Goal: Transaction & Acquisition: Book appointment/travel/reservation

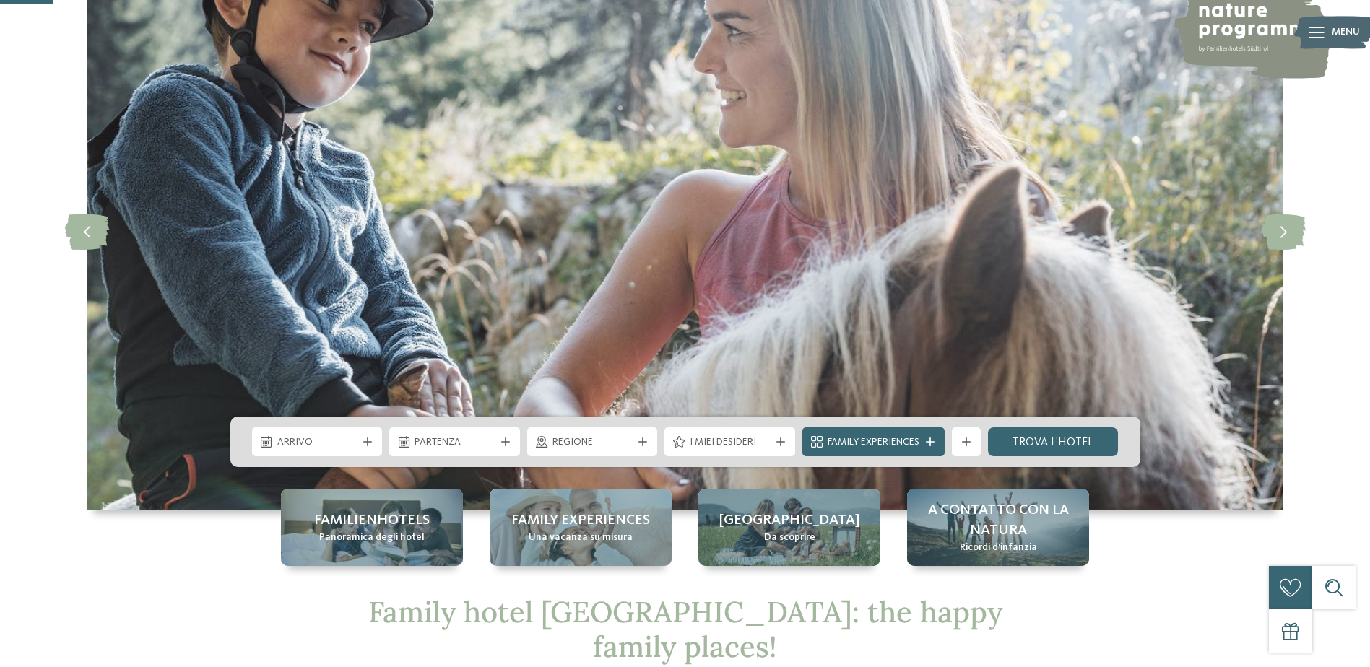
scroll to position [240, 0]
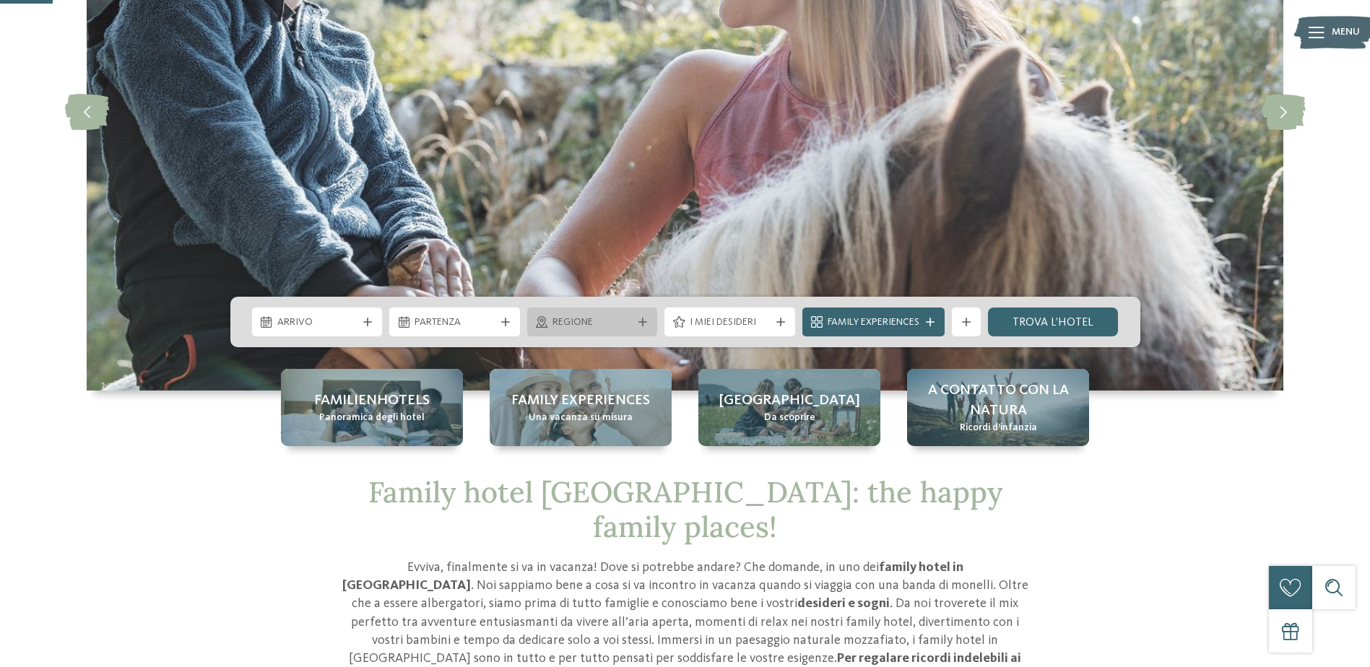
click at [625, 321] on span "Regione" at bounding box center [592, 323] width 80 height 14
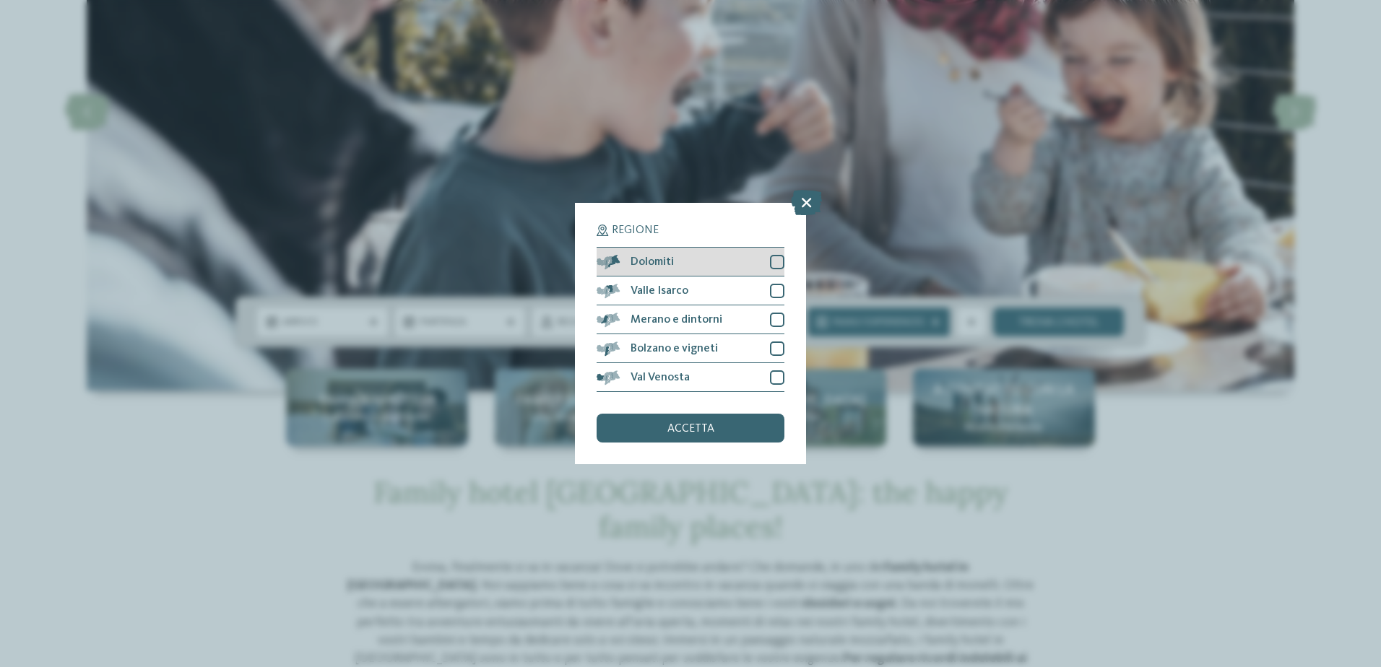
click at [778, 261] on div at bounding box center [777, 262] width 14 height 14
click at [747, 422] on div "accetta" at bounding box center [690, 428] width 188 height 29
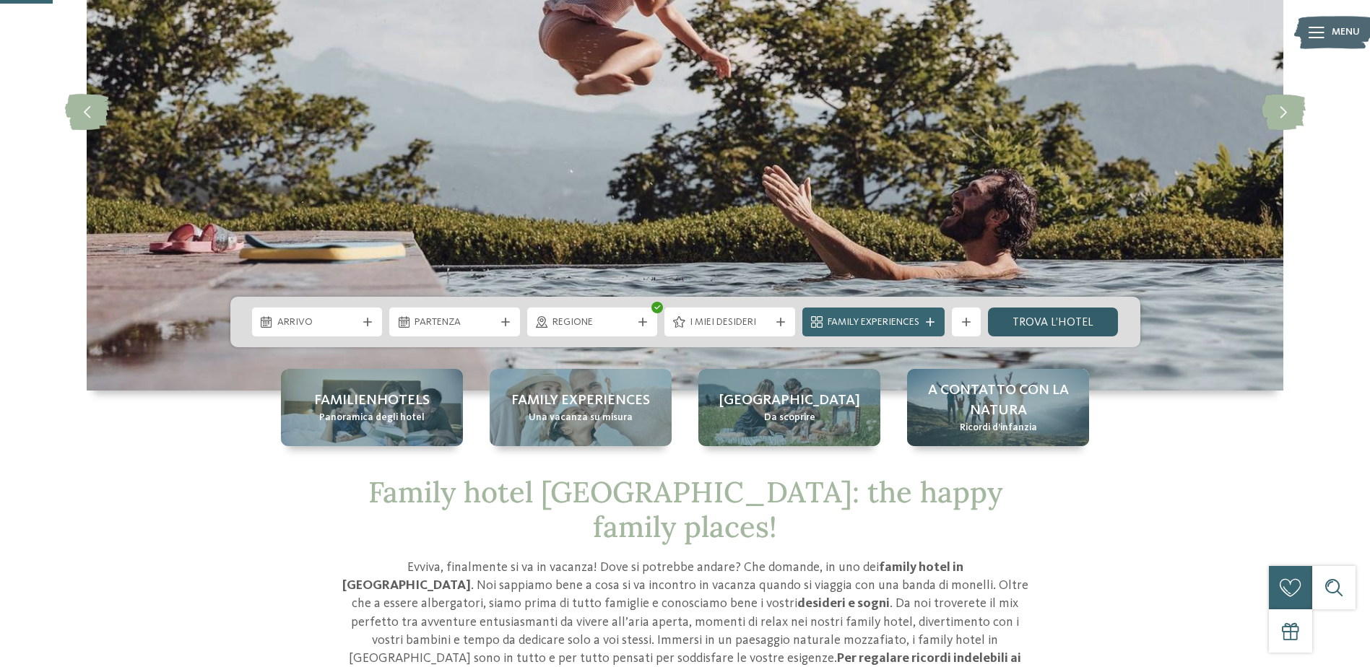
click at [1042, 313] on link "trova l’hotel" at bounding box center [1053, 322] width 131 height 29
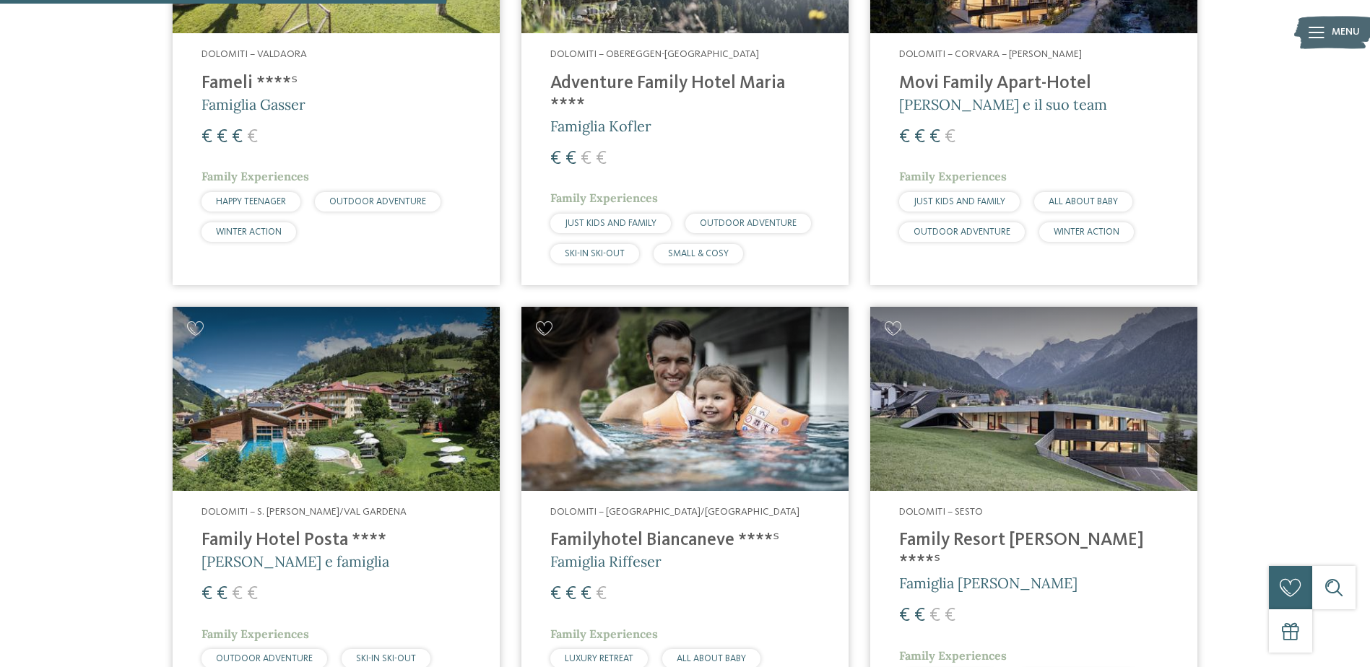
scroll to position [835, 0]
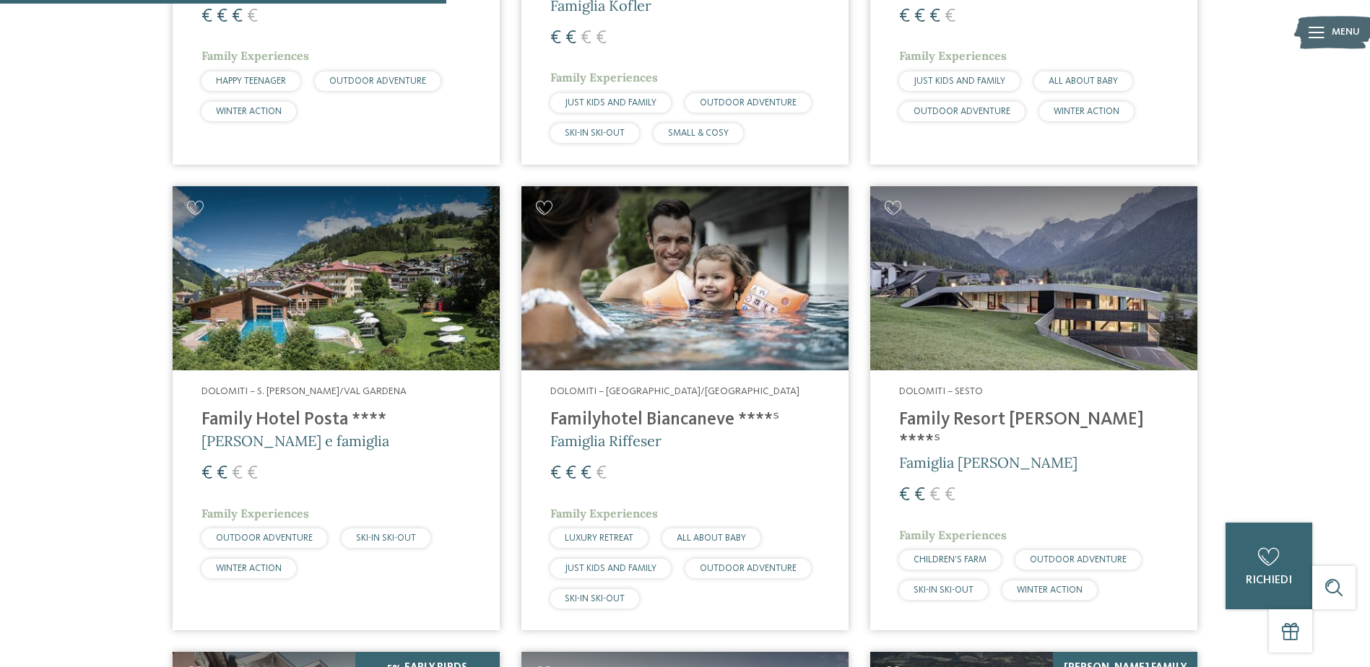
click at [313, 409] on h4 "Family Hotel Posta ****" at bounding box center [335, 420] width 269 height 22
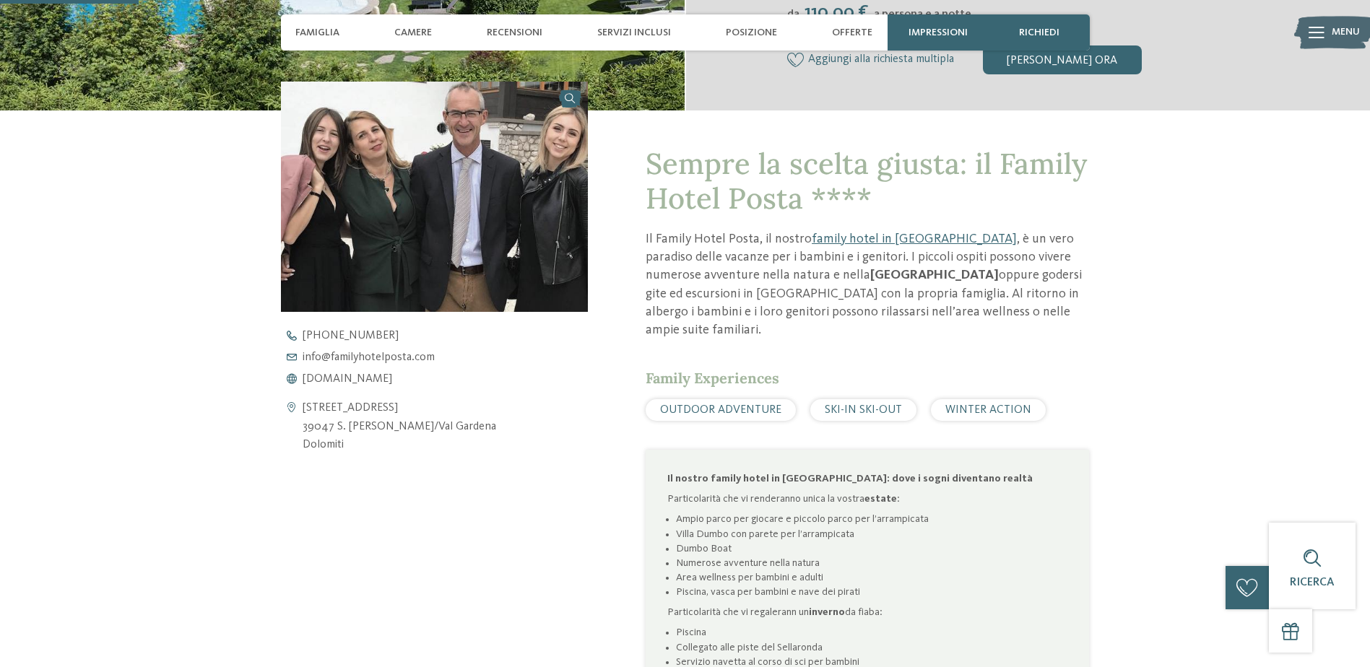
scroll to position [601, 0]
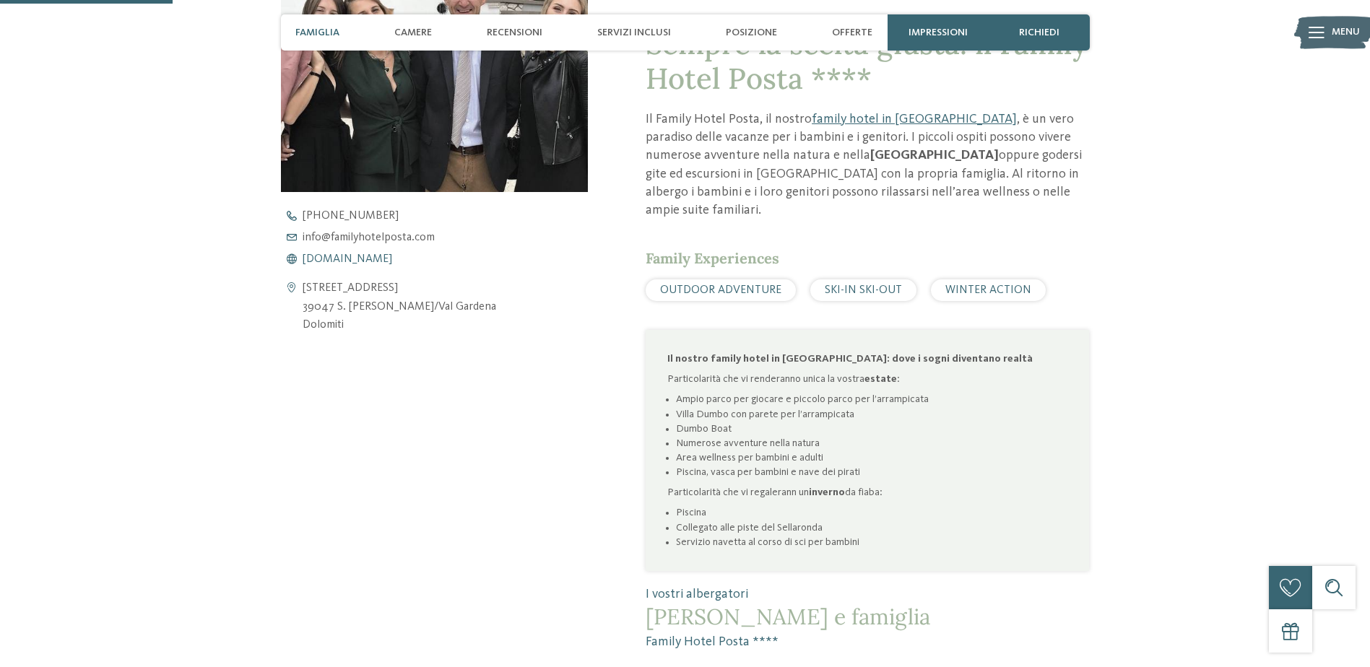
click at [388, 262] on span "www.familyhotelposta.com" at bounding box center [348, 259] width 90 height 12
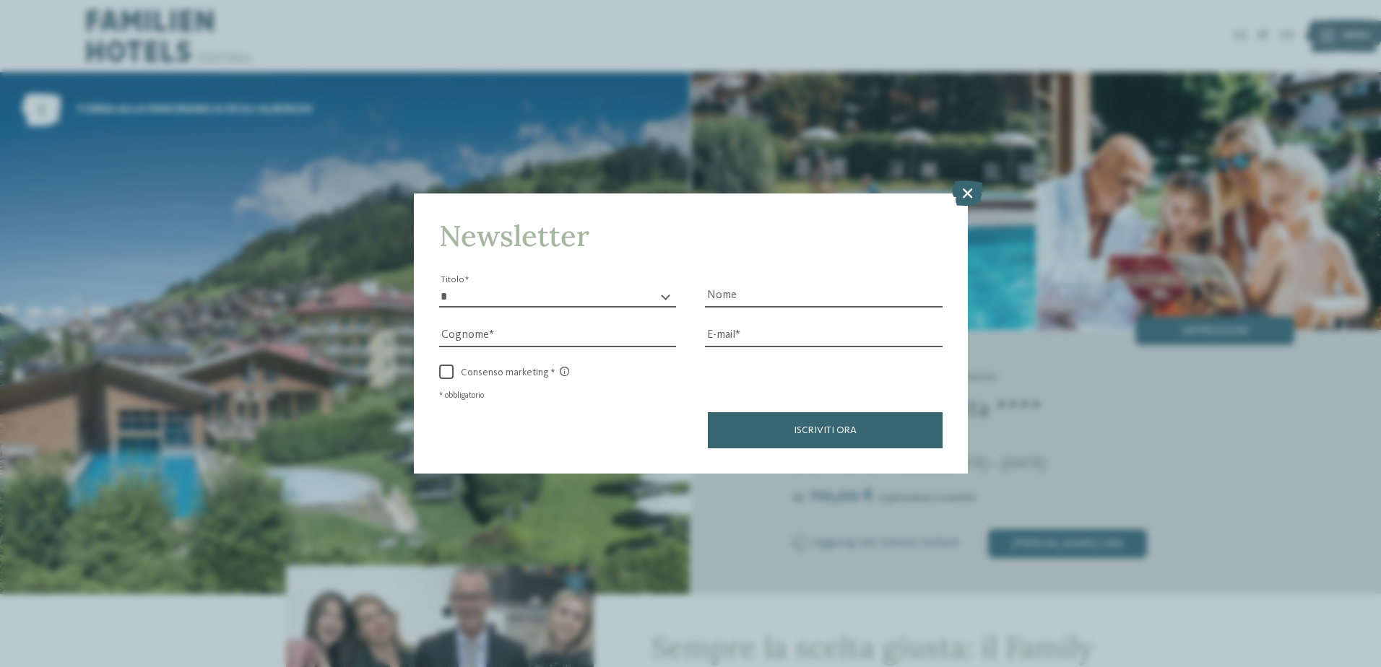
click at [968, 191] on icon at bounding box center [967, 192] width 31 height 25
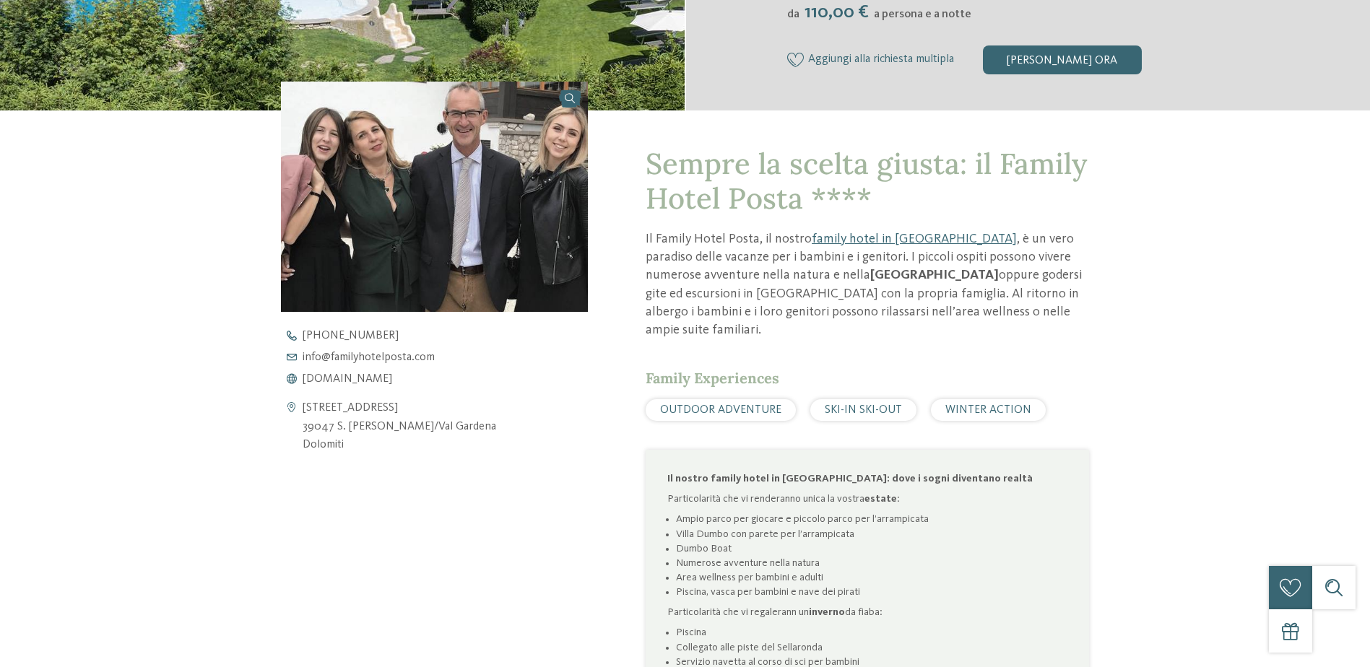
scroll to position [601, 0]
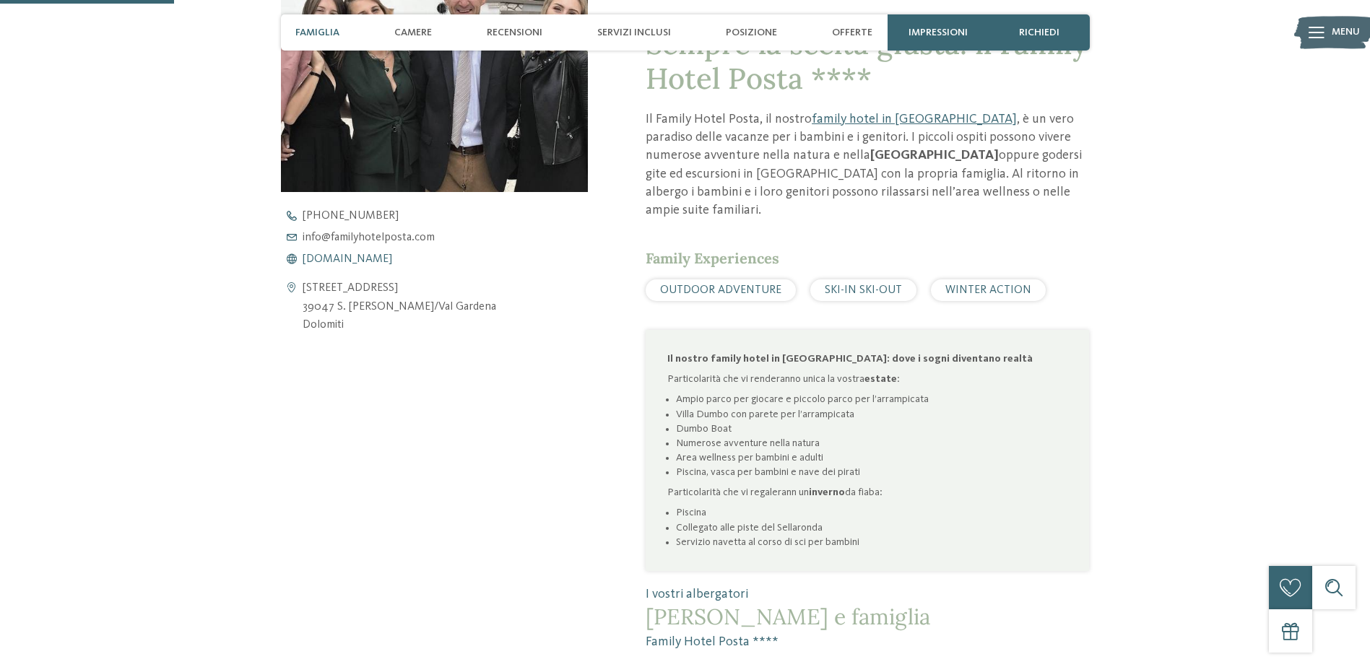
click at [390, 258] on span "www.familyhotelposta.com" at bounding box center [348, 259] width 90 height 12
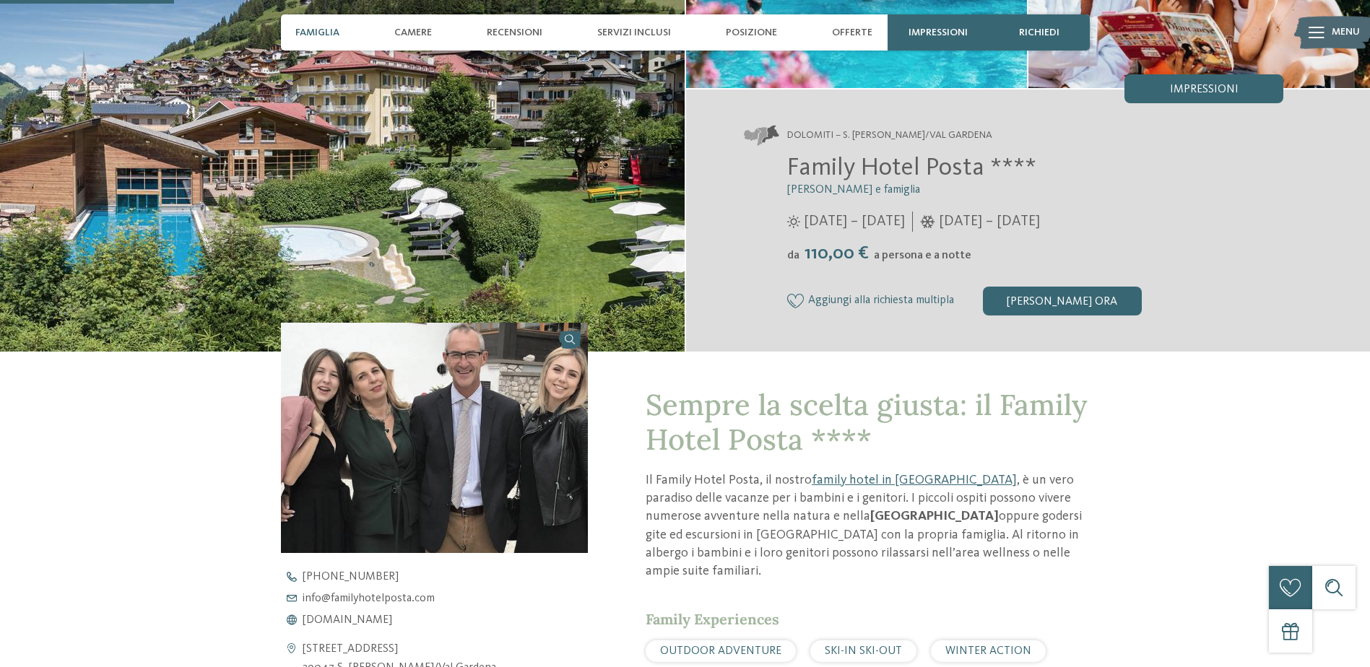
scroll to position [0, 0]
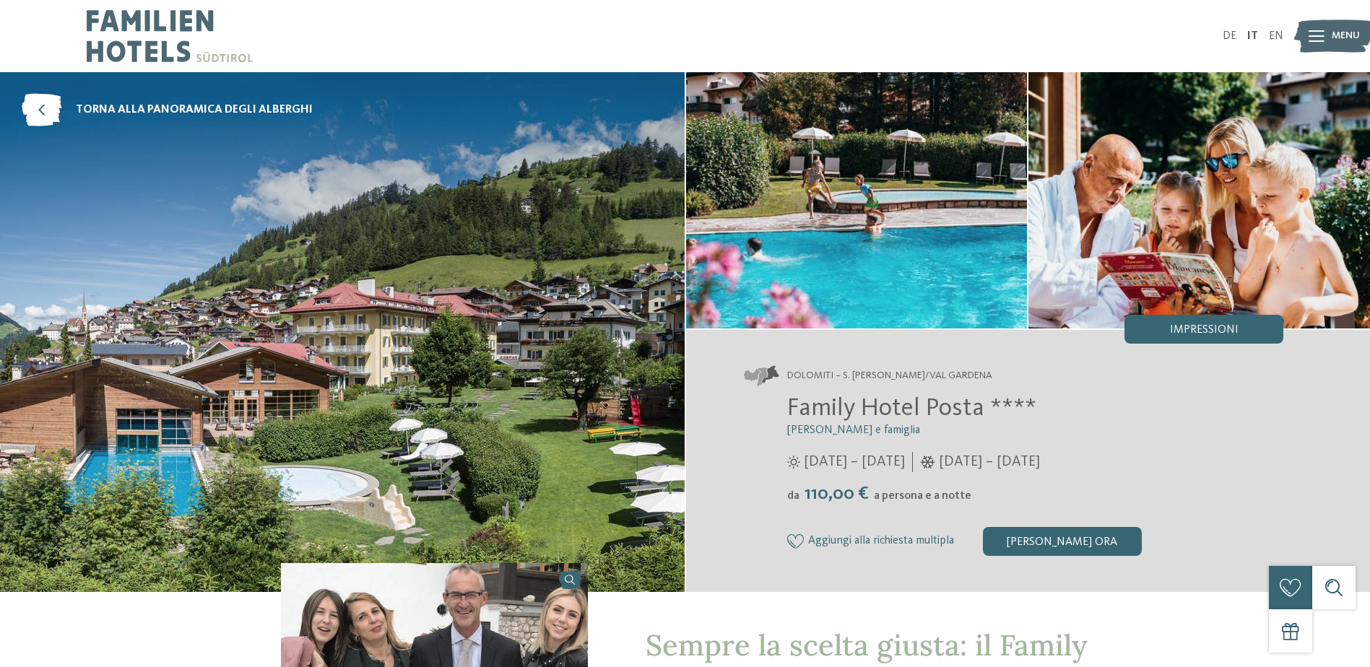
click at [131, 43] on img at bounding box center [170, 36] width 166 height 72
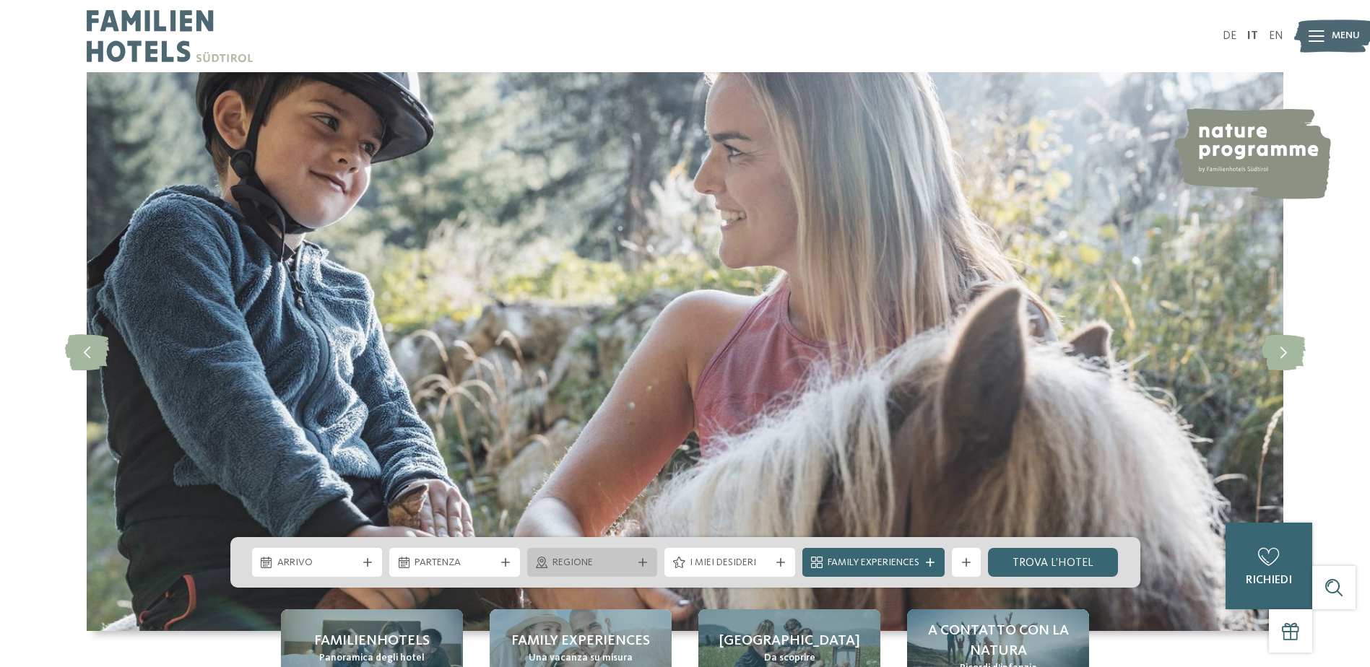
click at [614, 549] on div "Regione" at bounding box center [592, 562] width 131 height 29
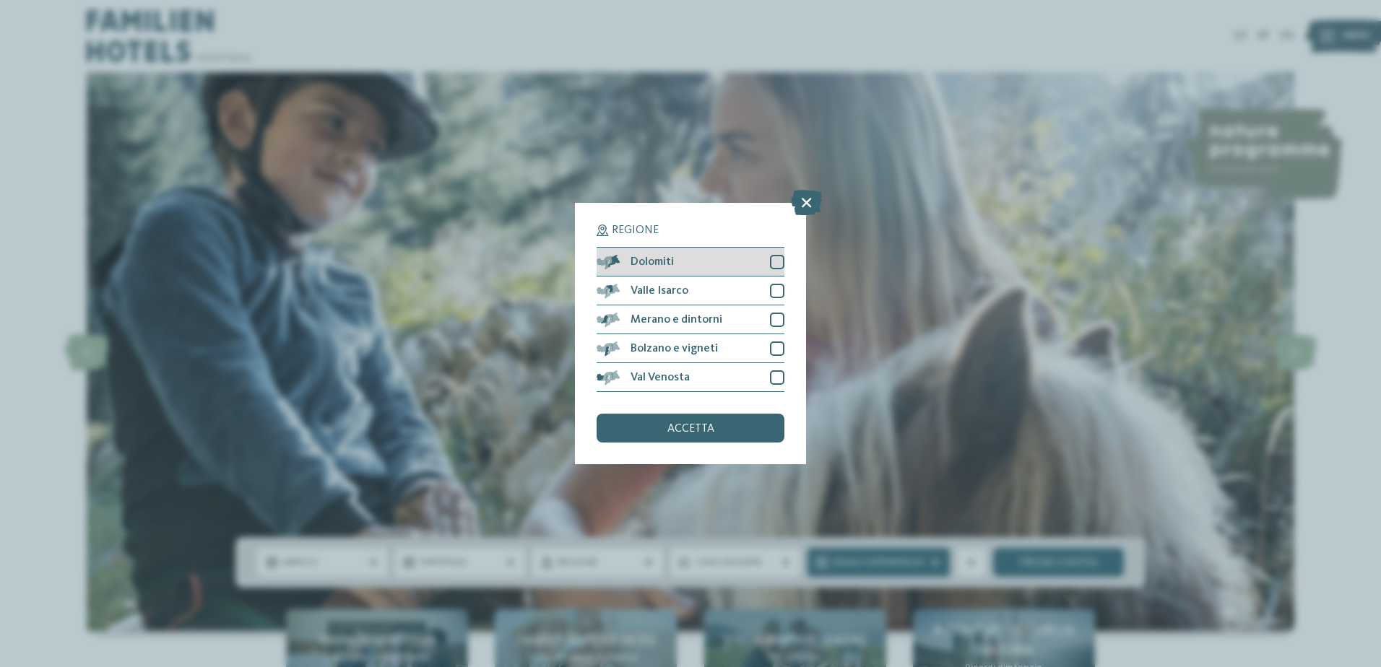
click at [698, 261] on div "Dolomiti" at bounding box center [690, 262] width 188 height 29
click at [730, 425] on div "accetta" at bounding box center [690, 428] width 188 height 29
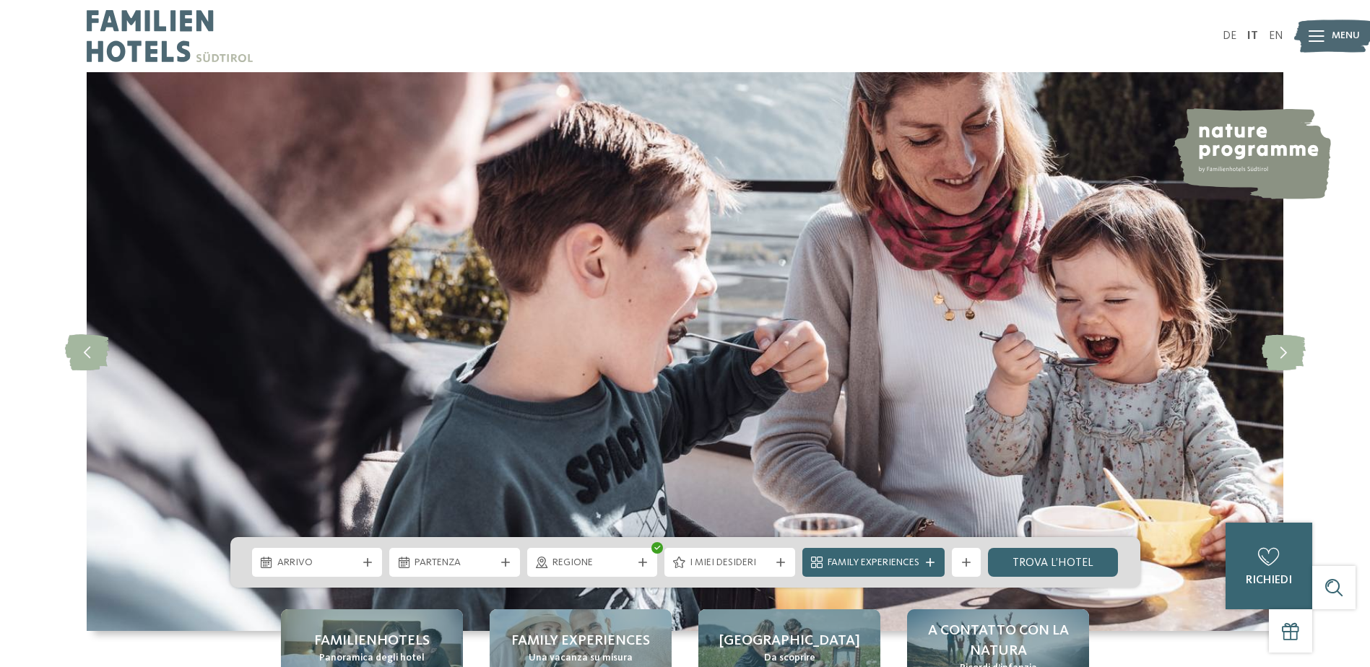
scroll to position [361, 0]
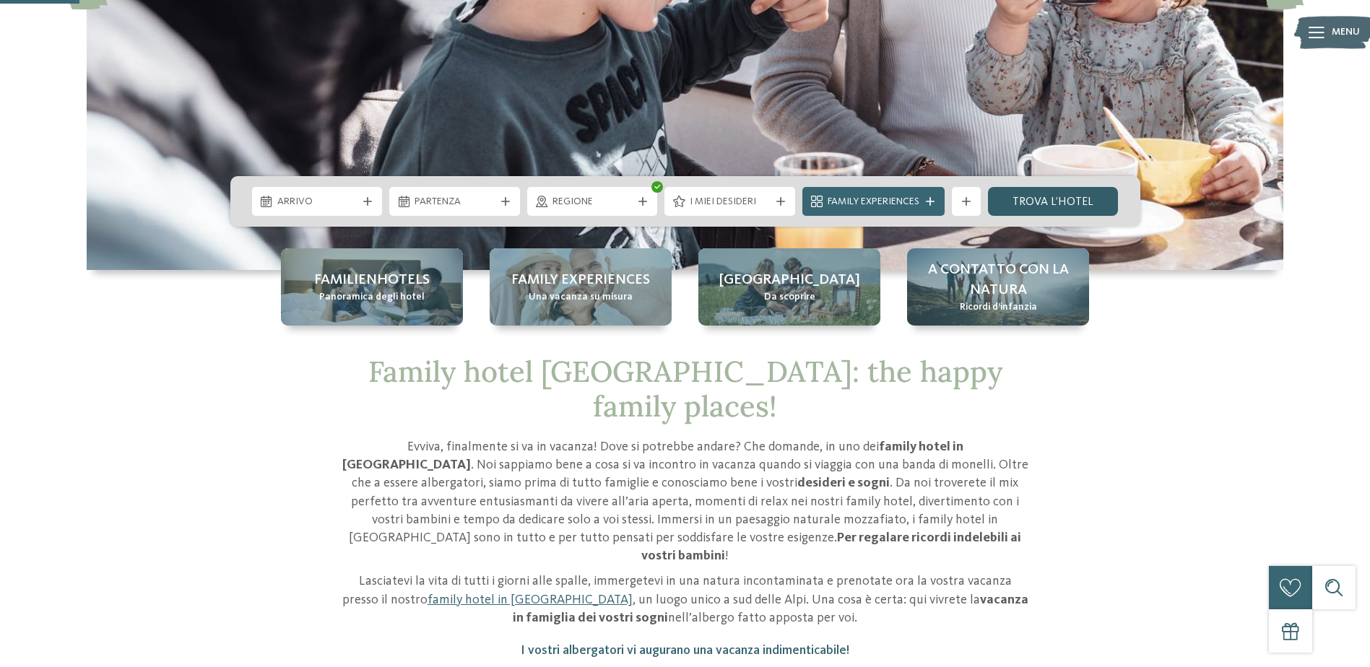
click at [1075, 203] on link "trova l’hotel" at bounding box center [1053, 201] width 131 height 29
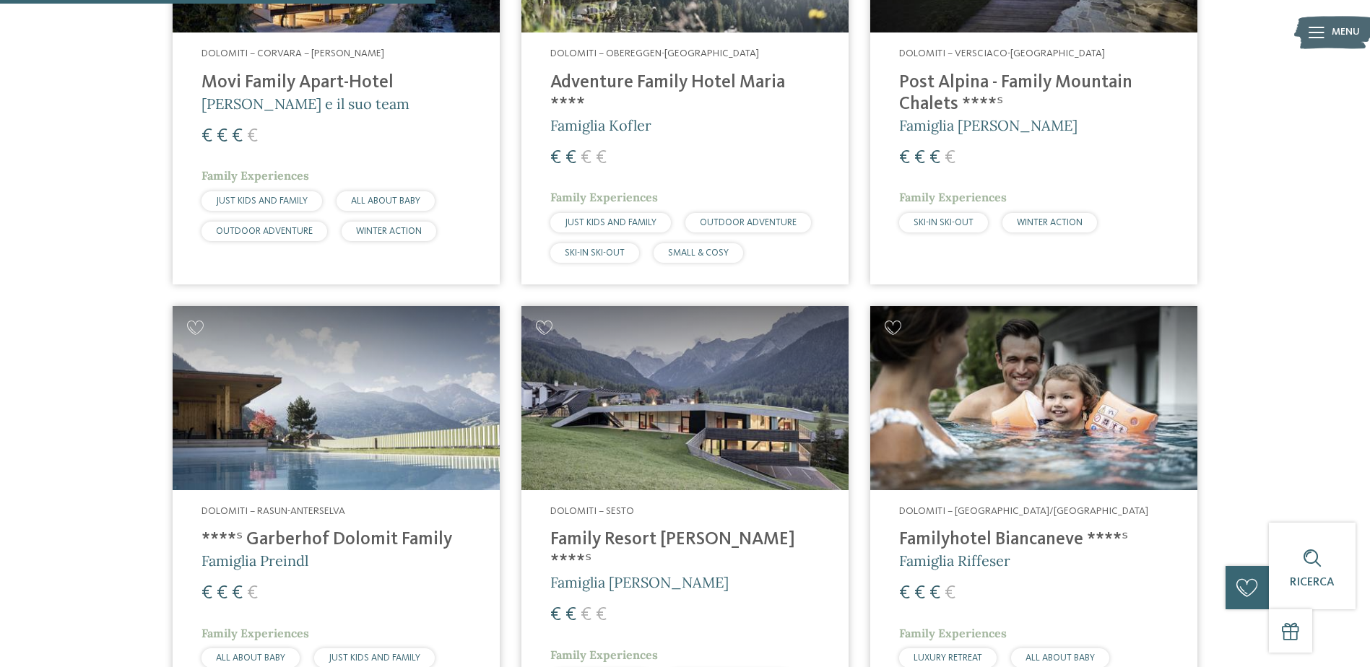
scroll to position [835, 0]
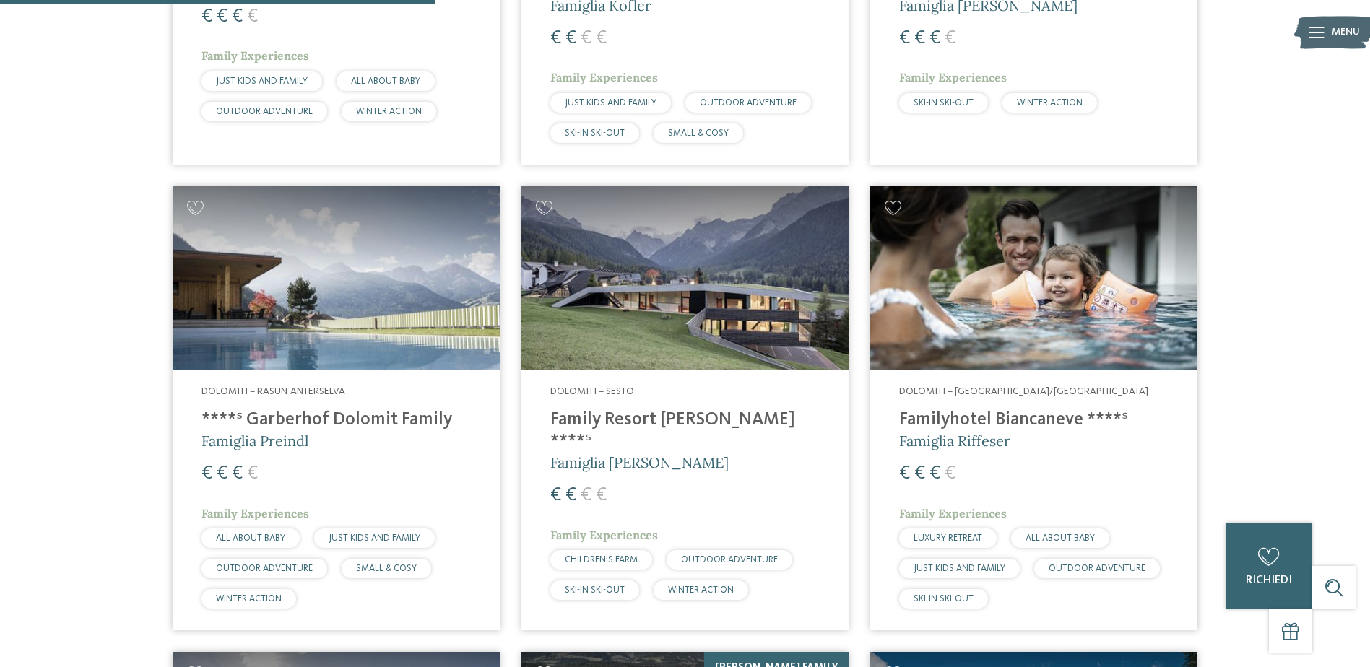
click at [619, 409] on h4 "Family Resort [PERSON_NAME] ****ˢ" at bounding box center [684, 430] width 269 height 43
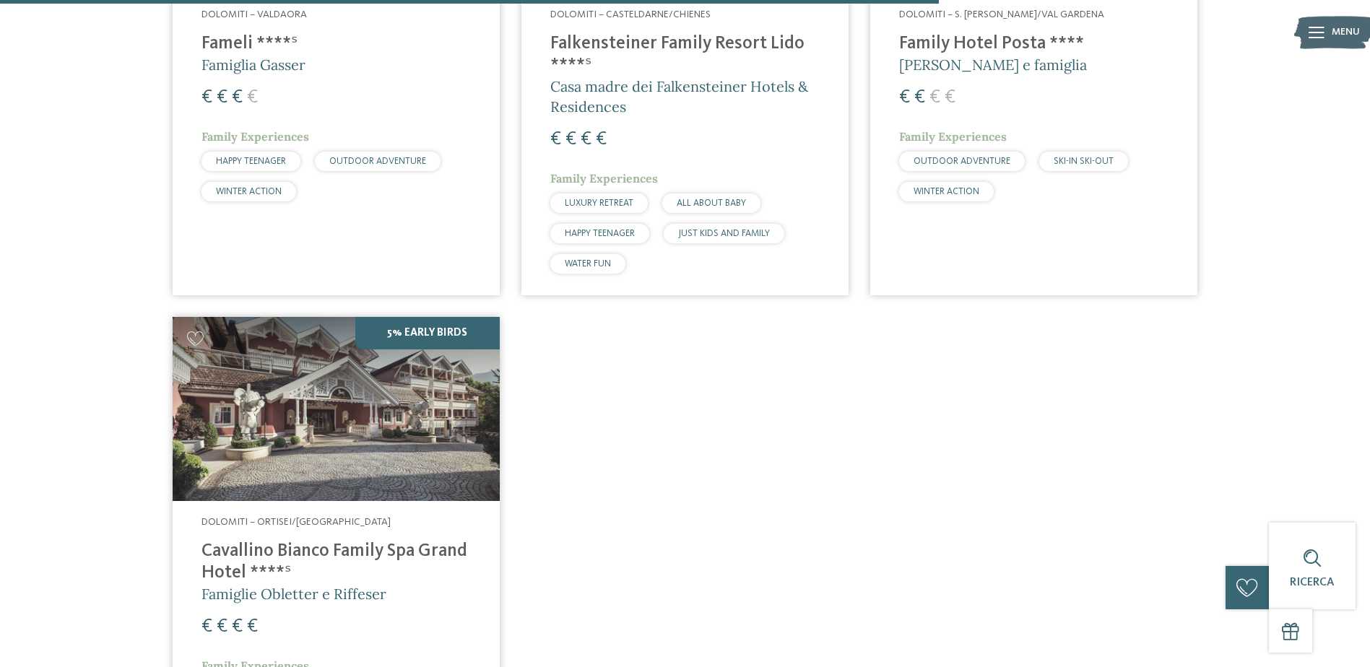
scroll to position [1798, 0]
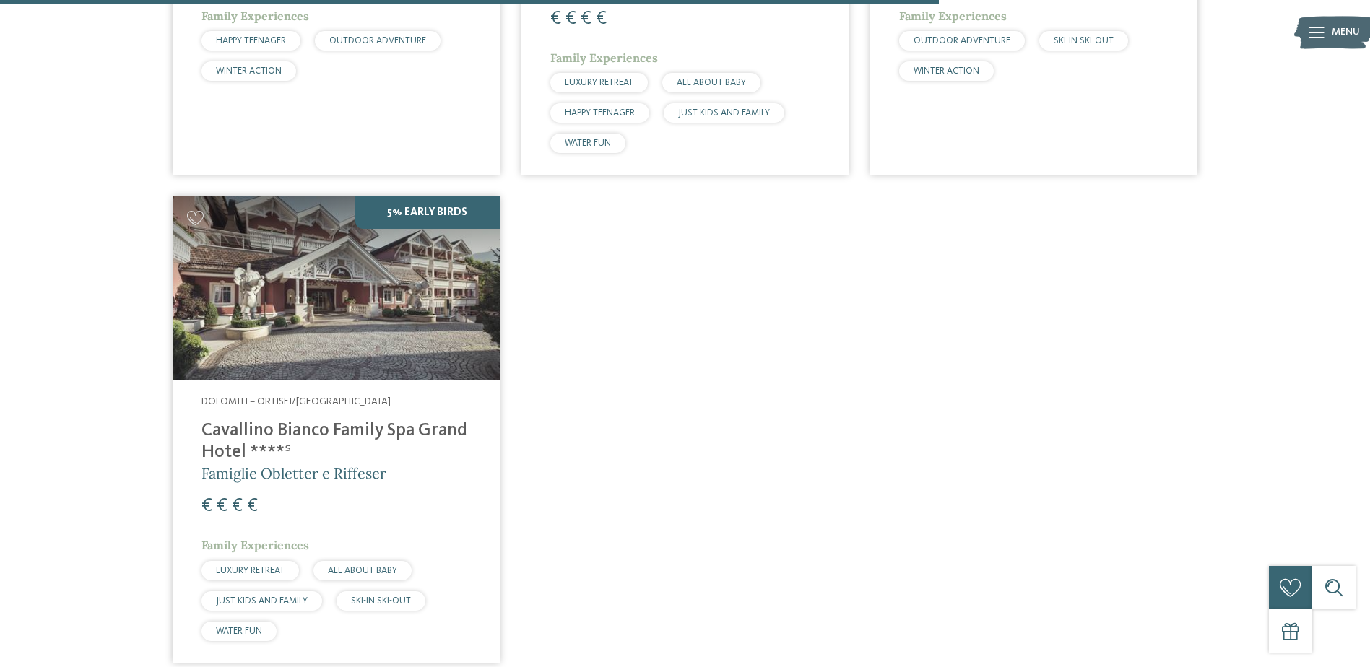
click at [283, 420] on h4 "Cavallino Bianco Family Spa Grand Hotel ****ˢ" at bounding box center [335, 441] width 269 height 43
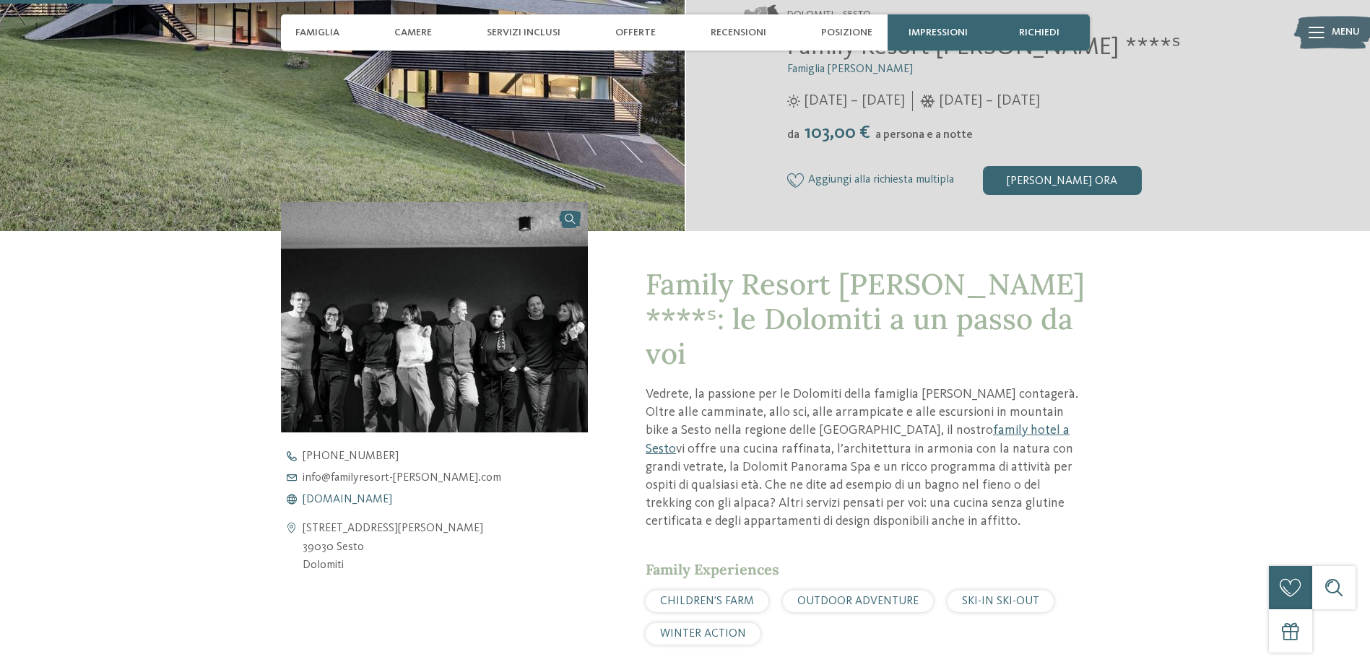
click at [386, 500] on span "www.familyresort-rainer.com" at bounding box center [348, 500] width 90 height 12
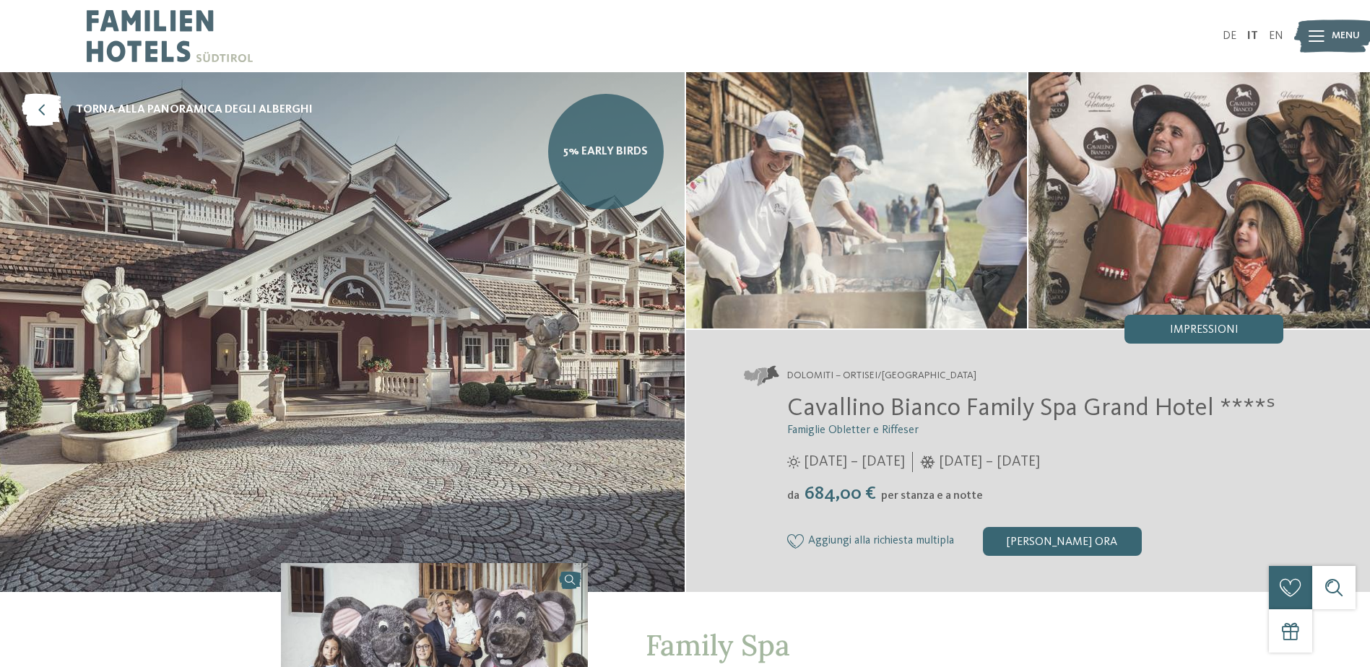
click at [601, 142] on link "5% Early Birds" at bounding box center [606, 152] width 116 height 116
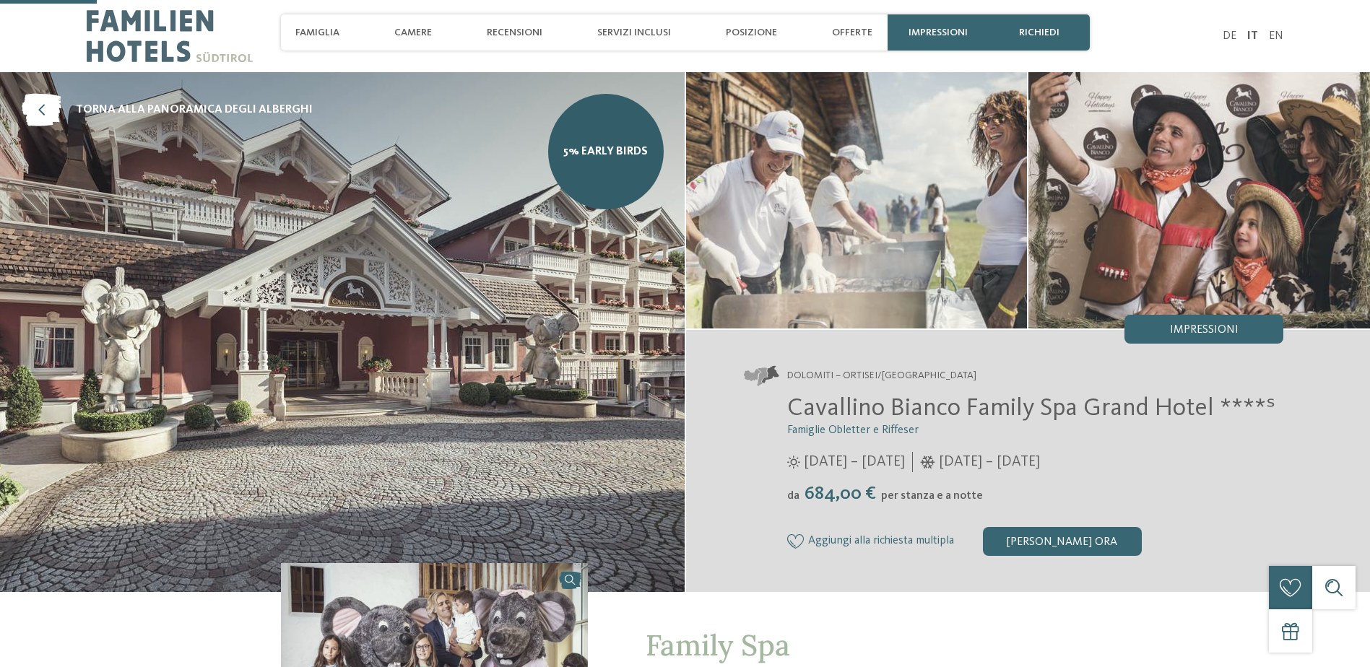
scroll to position [482, 0]
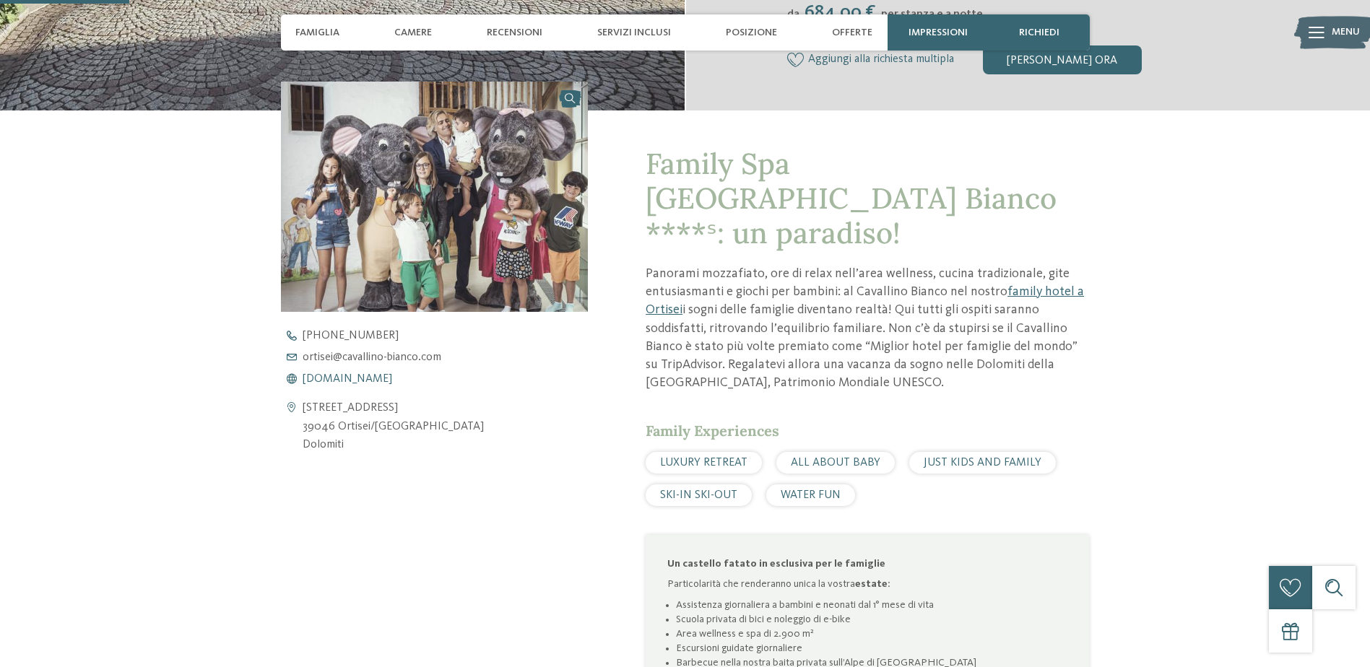
click at [392, 376] on span "www.cavallino-bianco.com" at bounding box center [348, 379] width 90 height 12
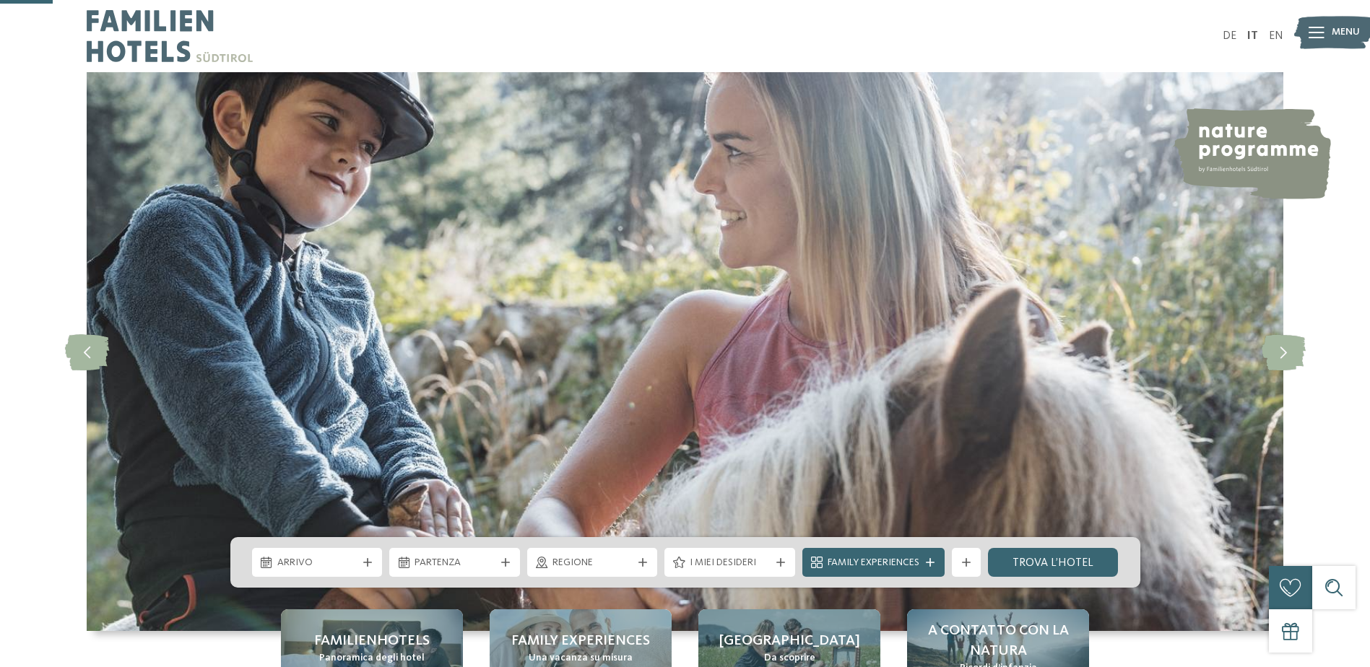
scroll to position [240, 0]
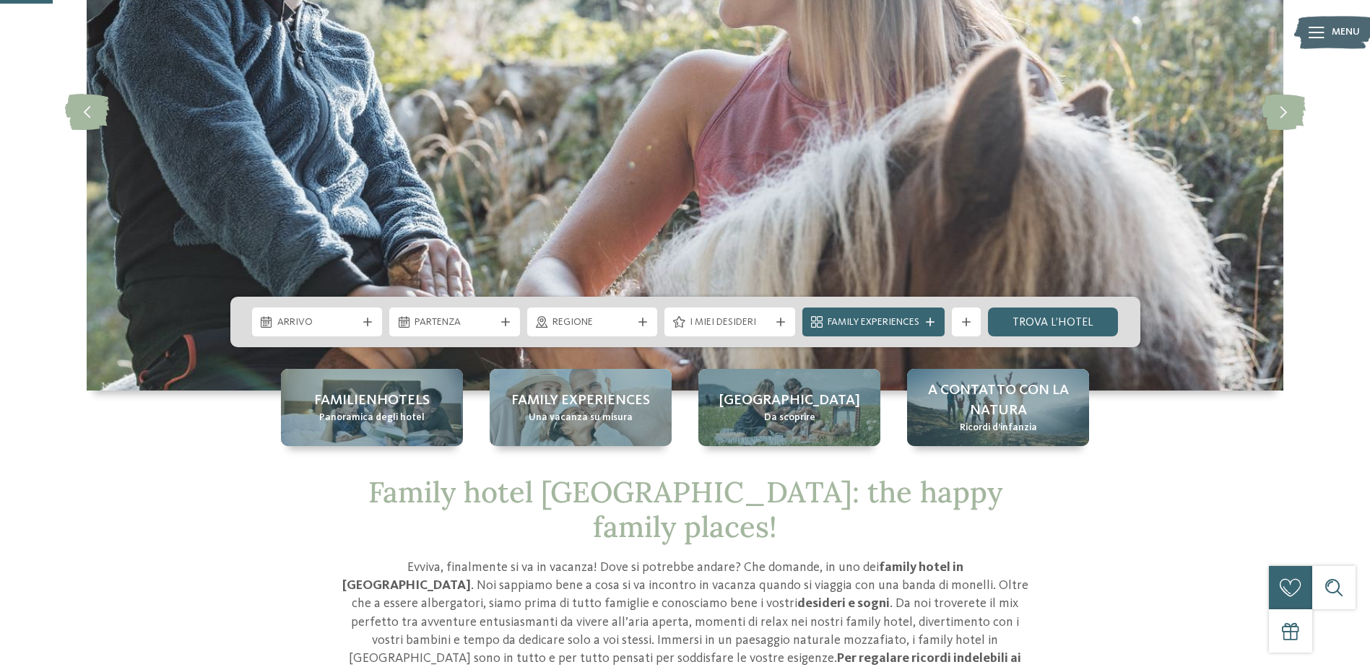
click at [632, 321] on div "Regione" at bounding box center [592, 322] width 87 height 16
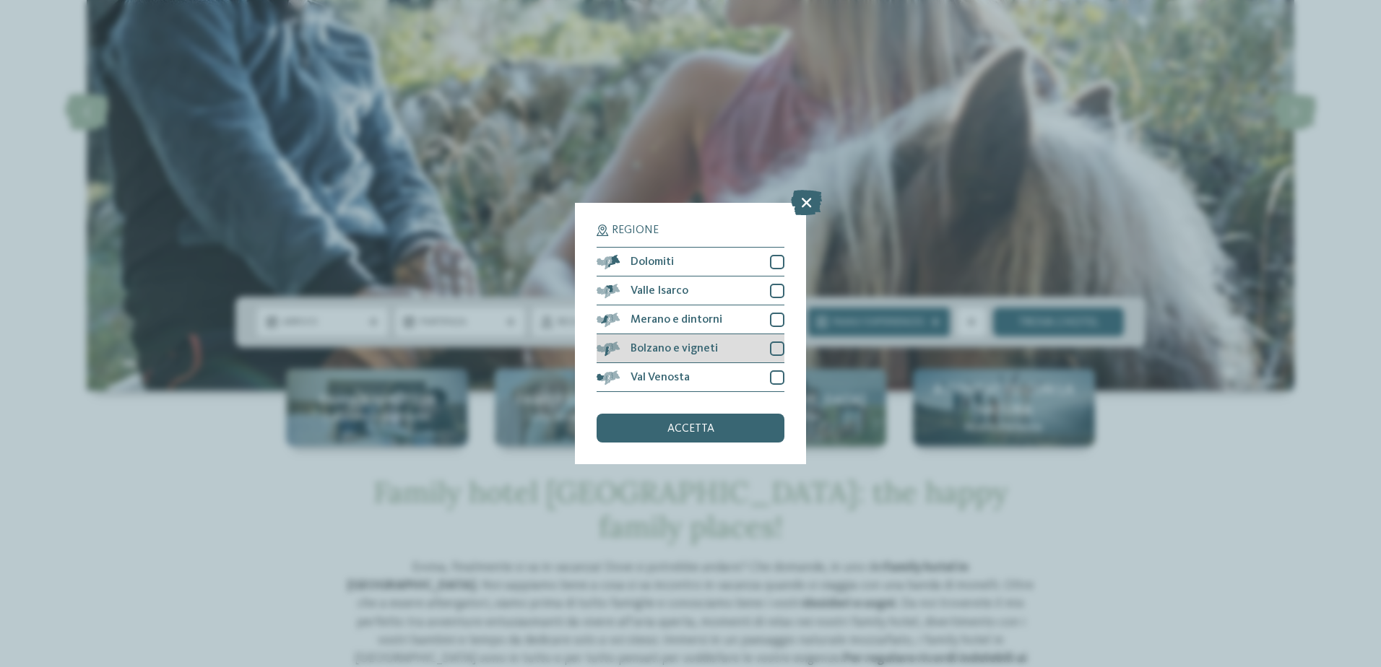
click at [736, 347] on div "Bolzano e vigneti" at bounding box center [690, 348] width 188 height 29
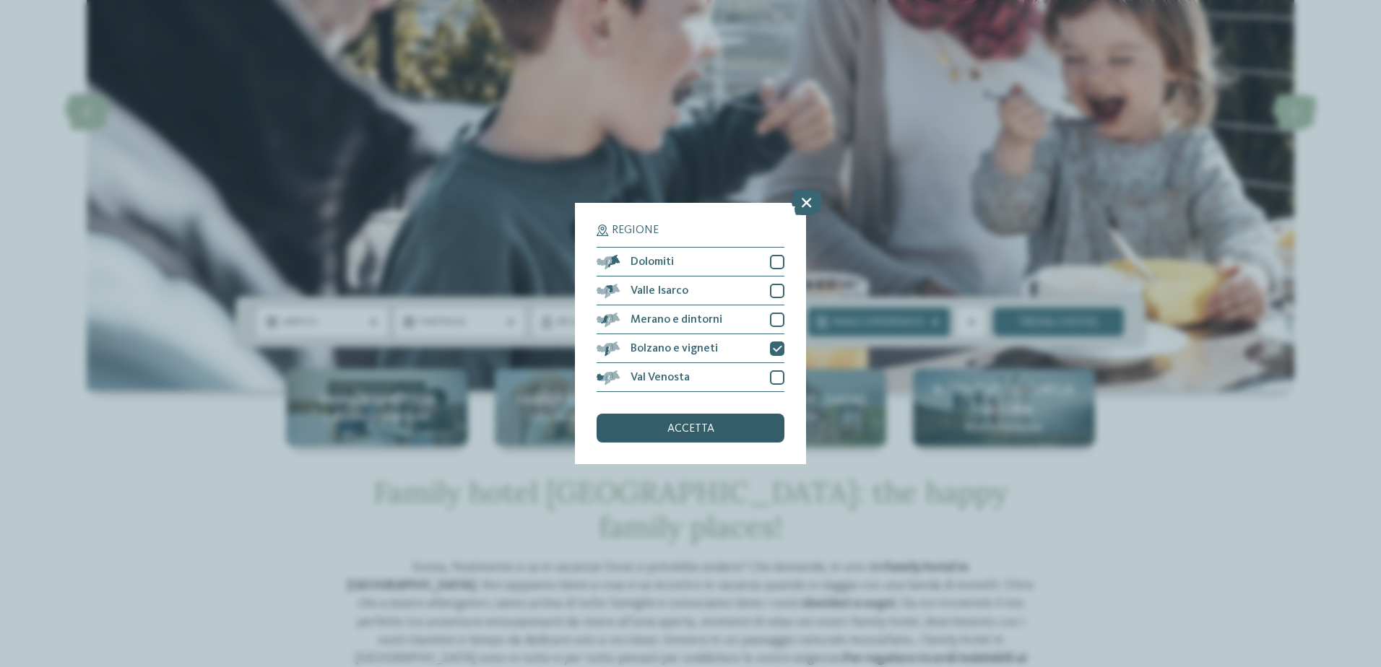
click at [730, 425] on div "accetta" at bounding box center [690, 428] width 188 height 29
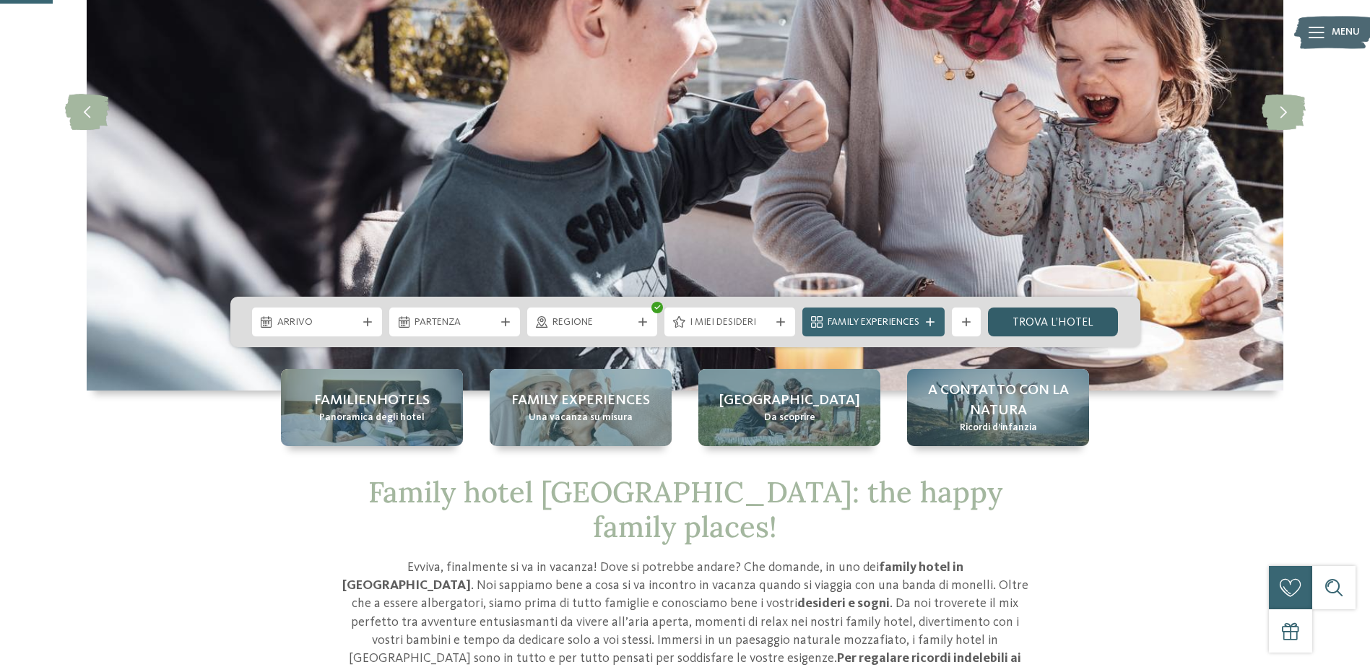
click at [1079, 322] on link "trova l’hotel" at bounding box center [1053, 322] width 131 height 29
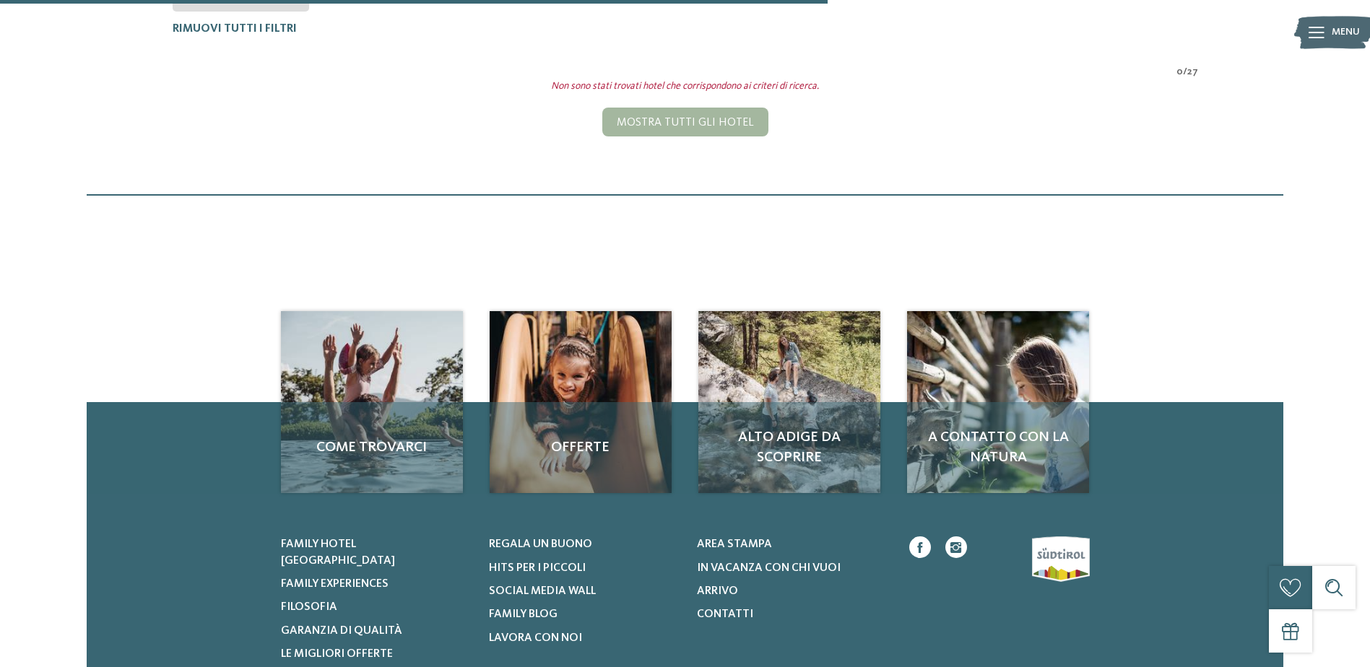
scroll to position [233, 0]
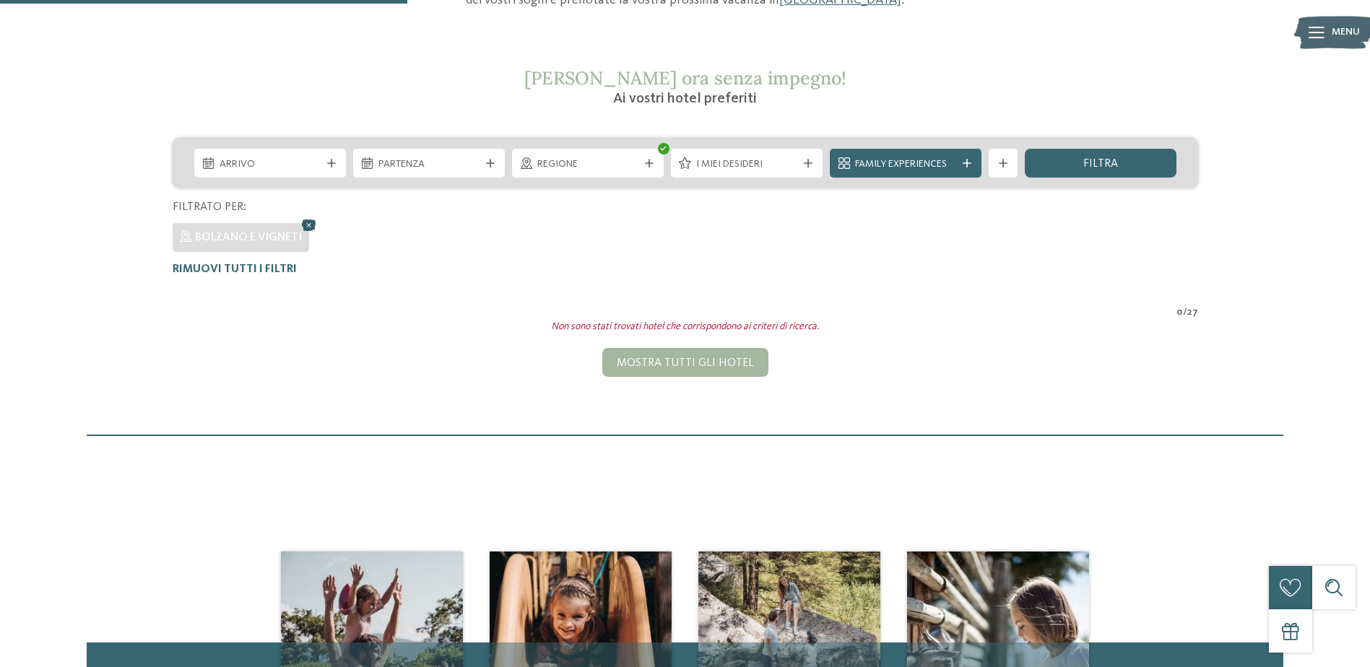
click at [305, 225] on icon at bounding box center [309, 225] width 22 height 19
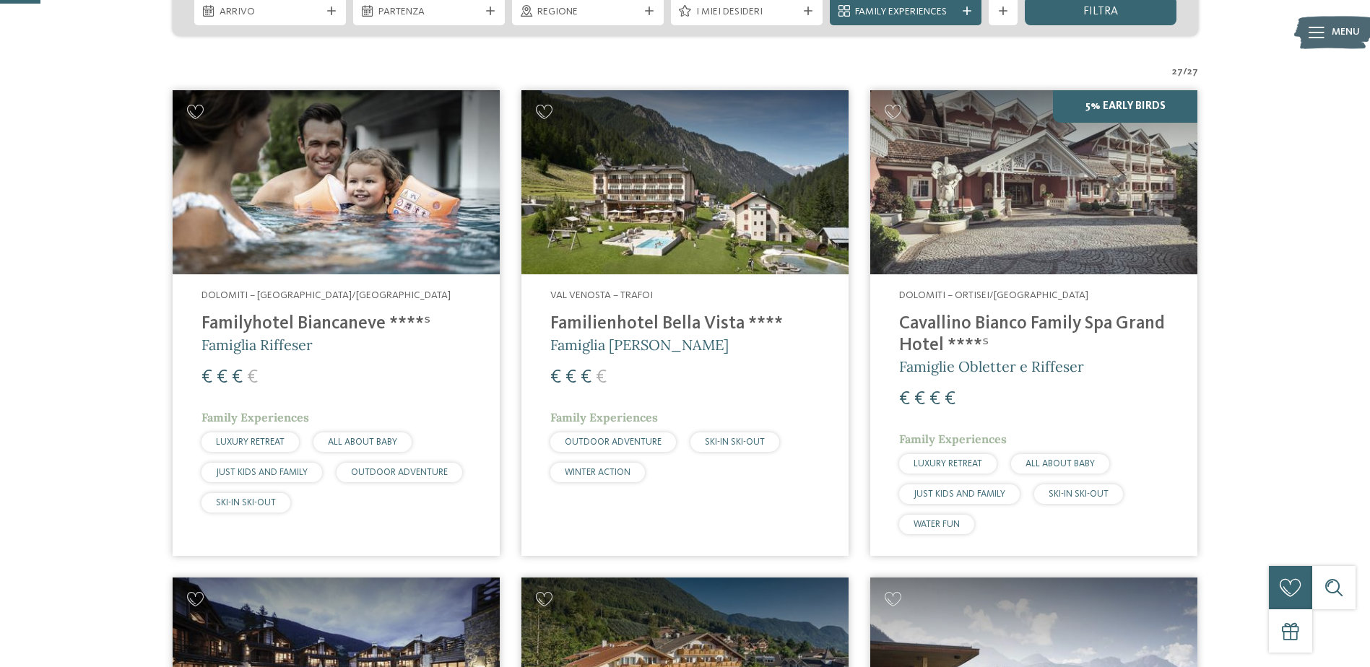
scroll to position [144, 0]
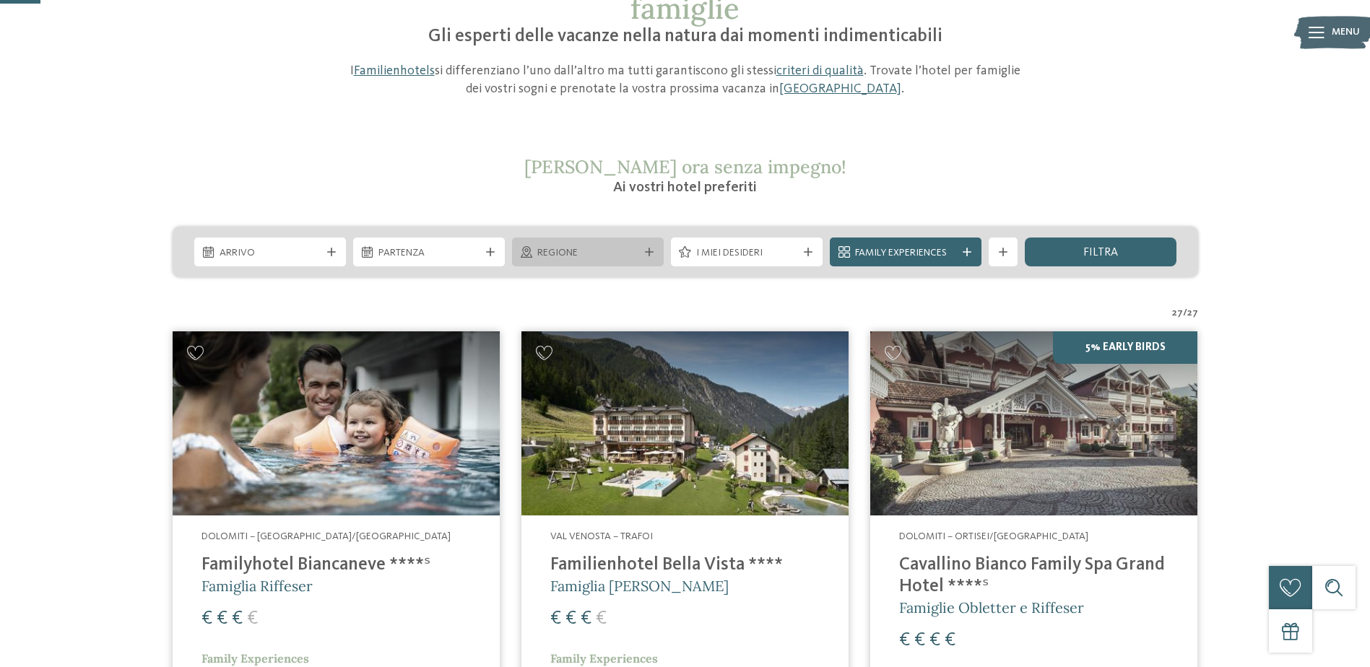
click at [647, 244] on div "Regione" at bounding box center [588, 252] width 152 height 29
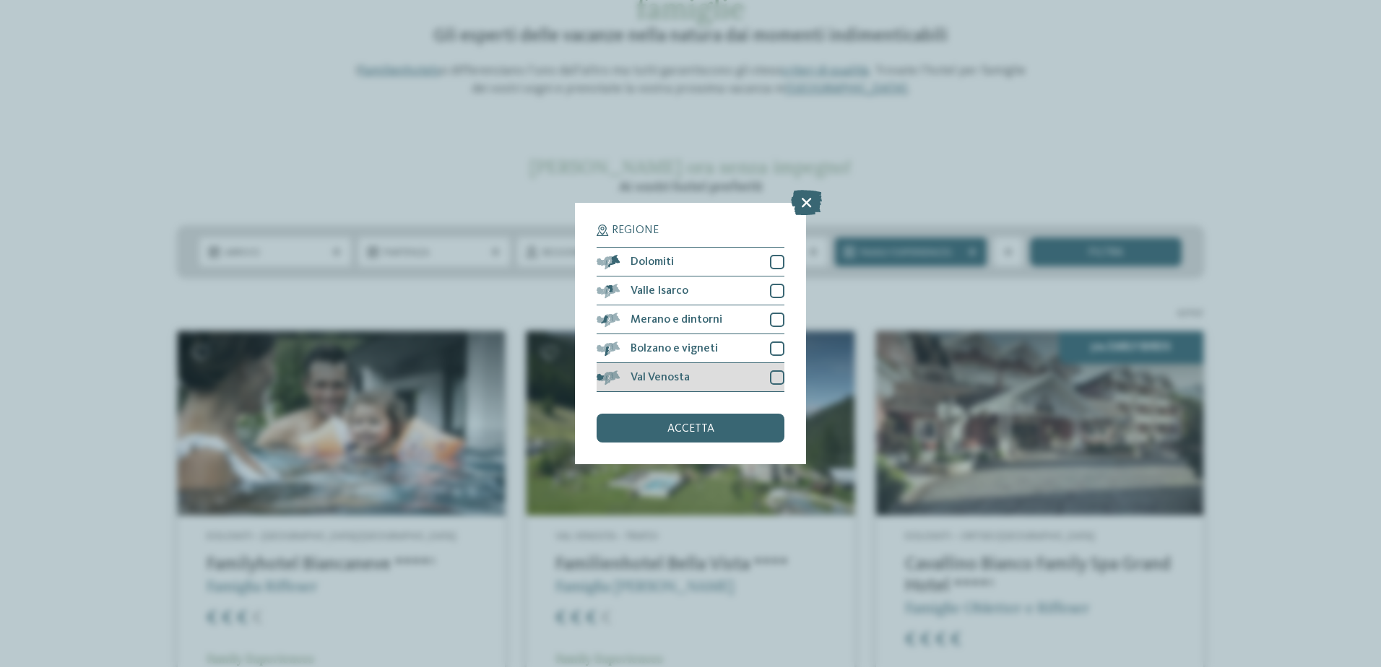
click at [700, 380] on div "Val Venosta" at bounding box center [690, 377] width 188 height 29
click at [702, 427] on span "accetta" at bounding box center [690, 429] width 47 height 12
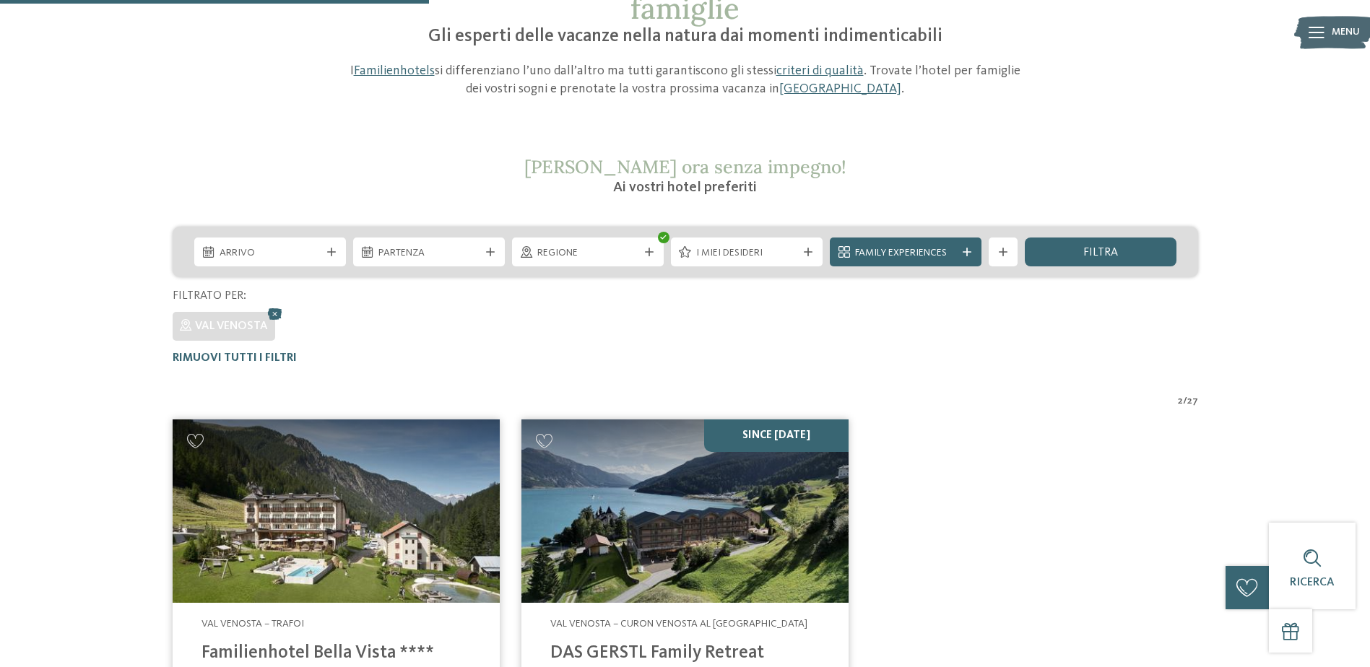
scroll to position [474, 0]
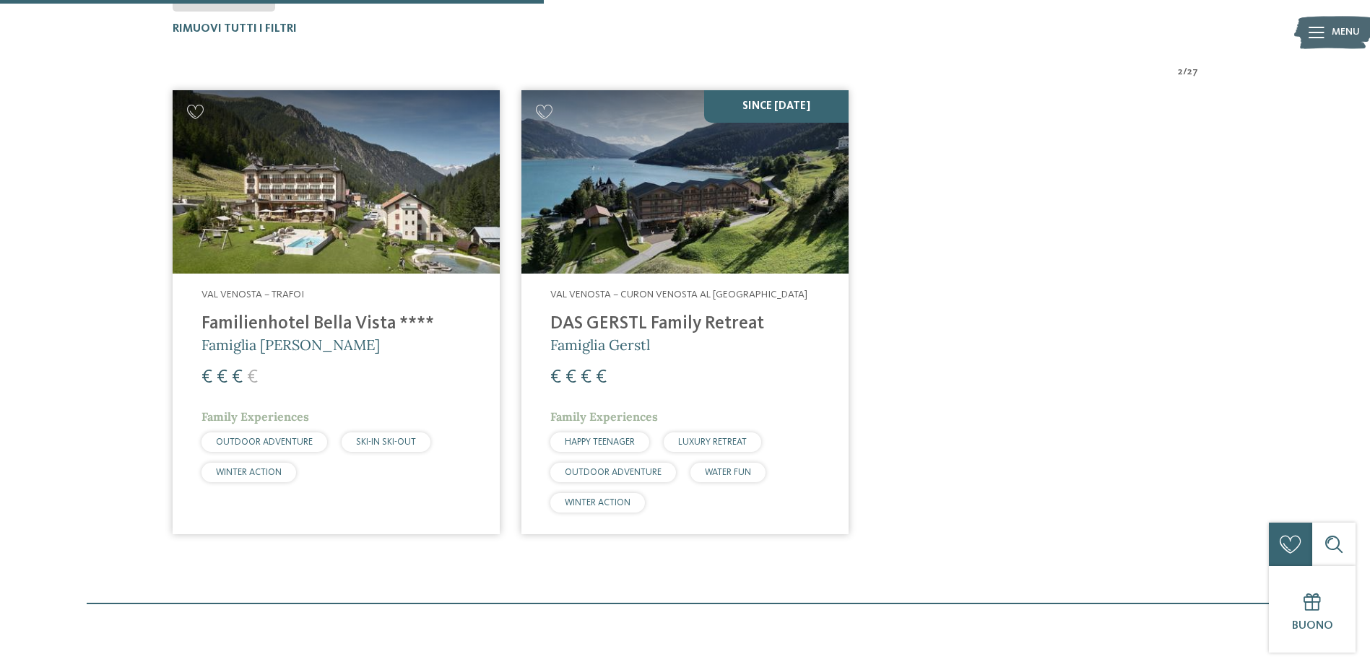
click at [731, 235] on img at bounding box center [684, 182] width 327 height 184
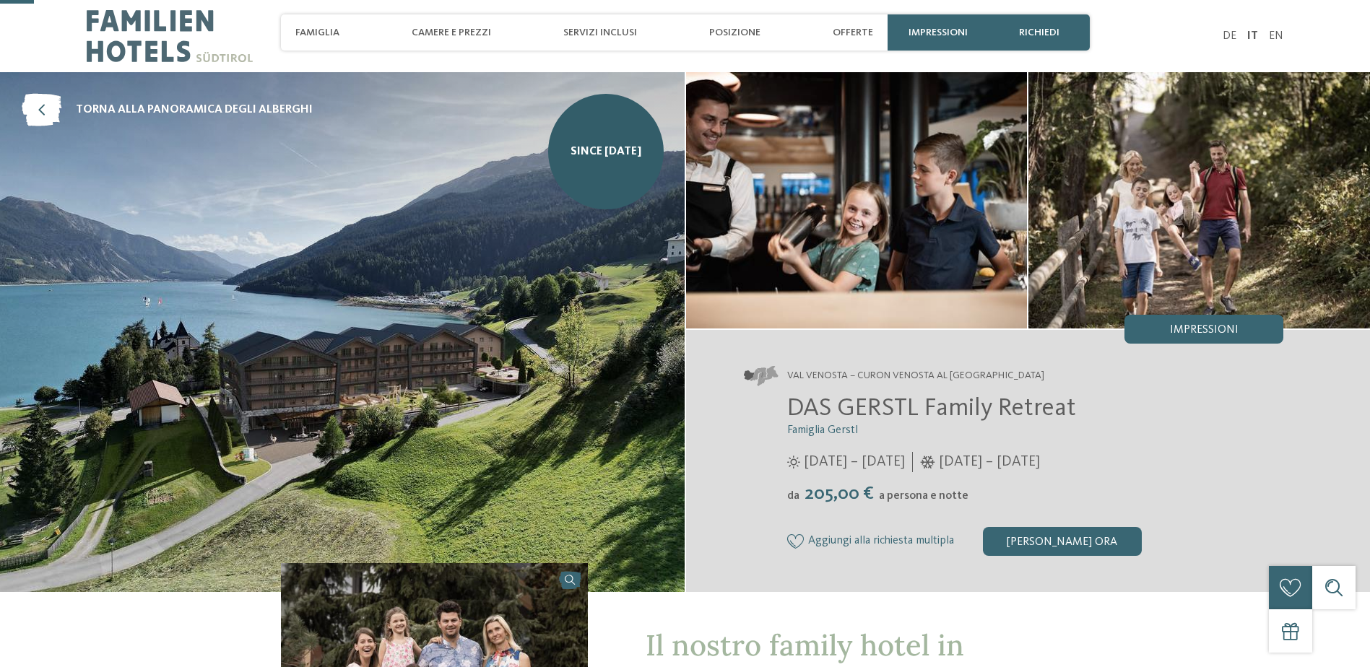
scroll to position [361, 0]
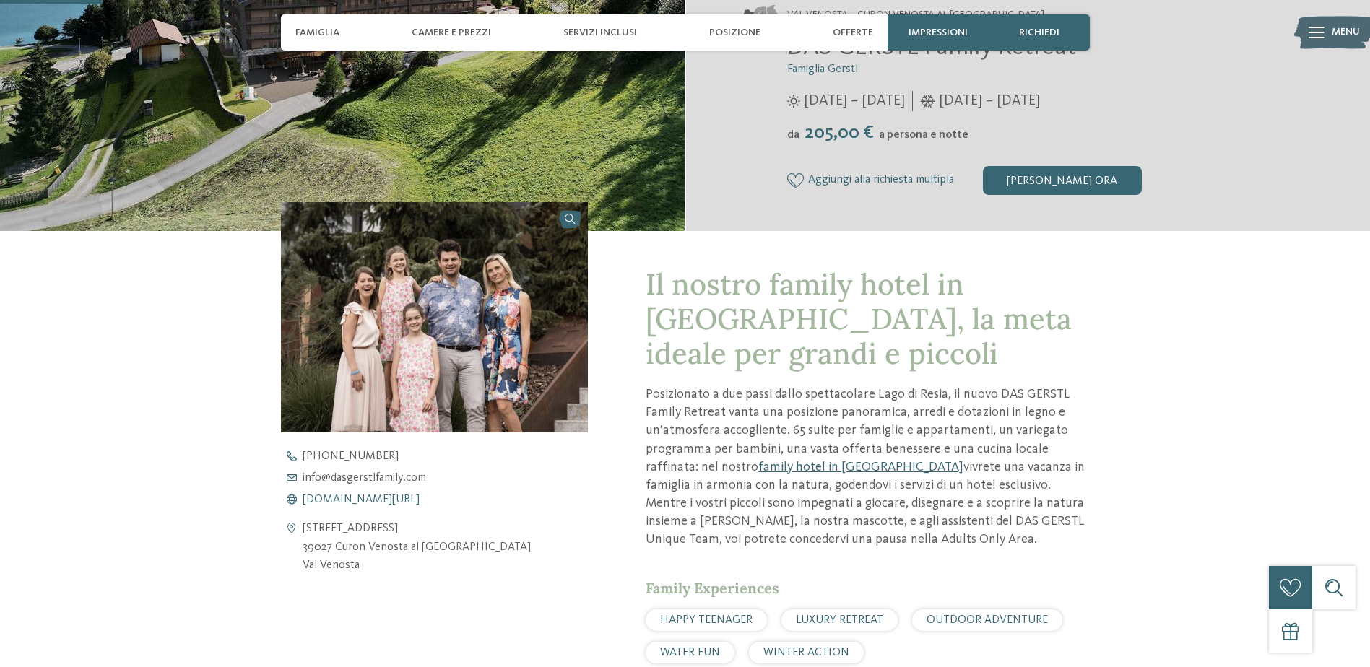
click at [400, 495] on span "www.dasgerstlfamily.com/it" at bounding box center [361, 500] width 117 height 12
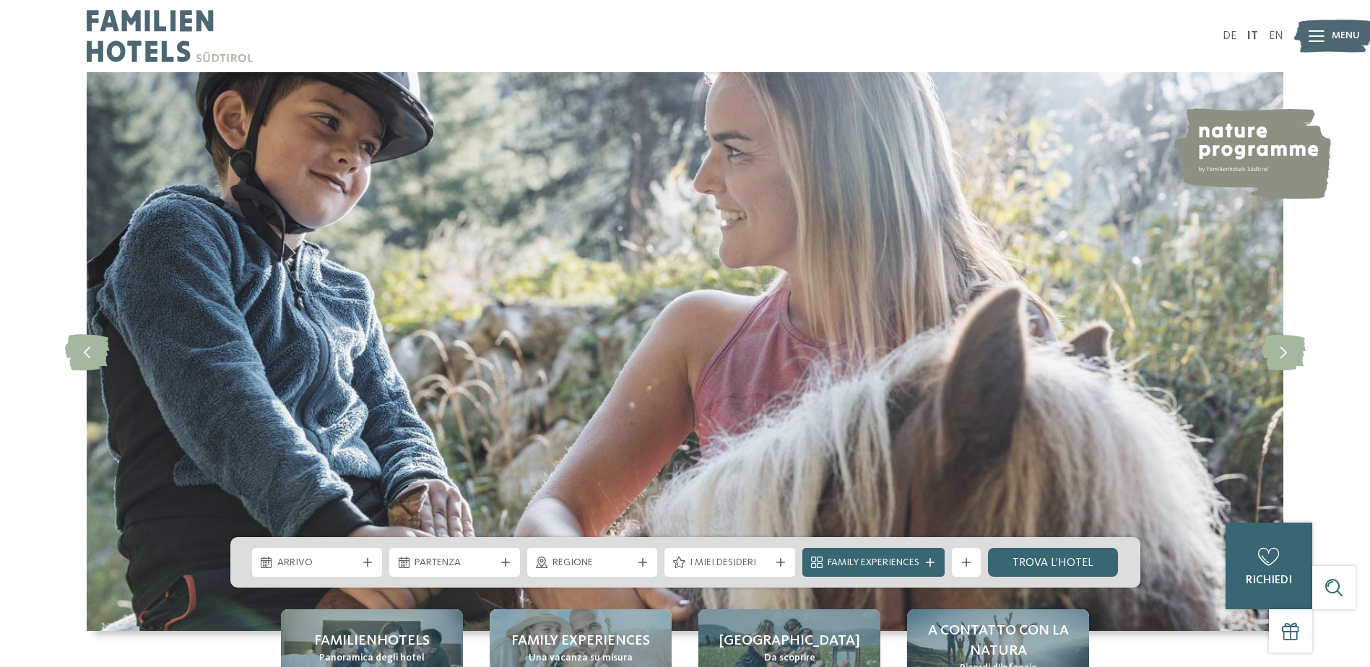
scroll to position [121, 0]
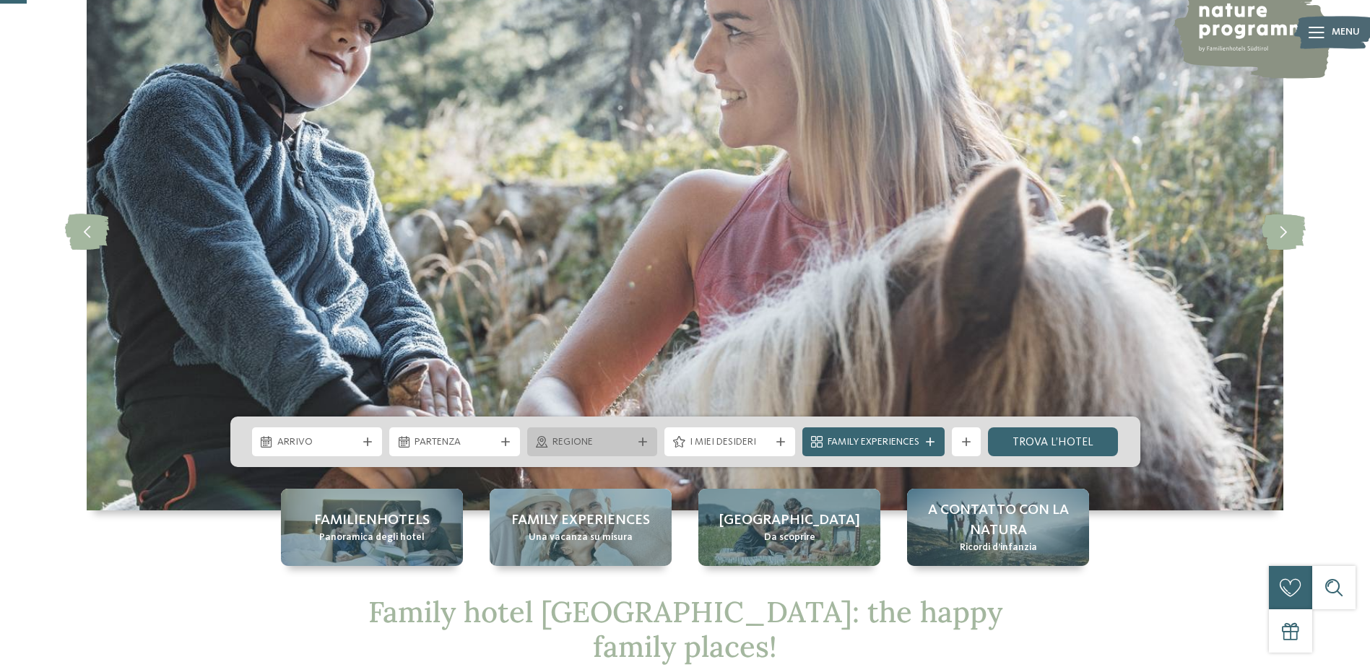
click at [611, 433] on div "Regione" at bounding box center [592, 441] width 131 height 29
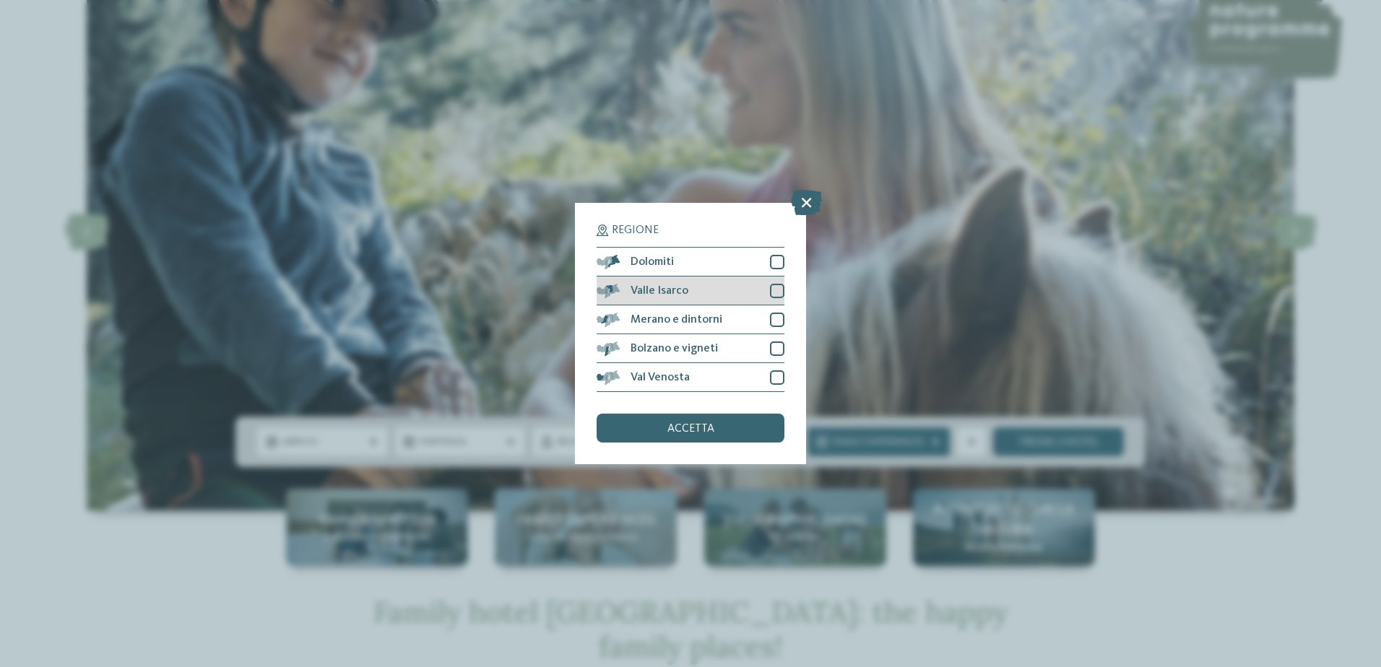
click at [685, 298] on div "Valle Isarco" at bounding box center [690, 291] width 188 height 29
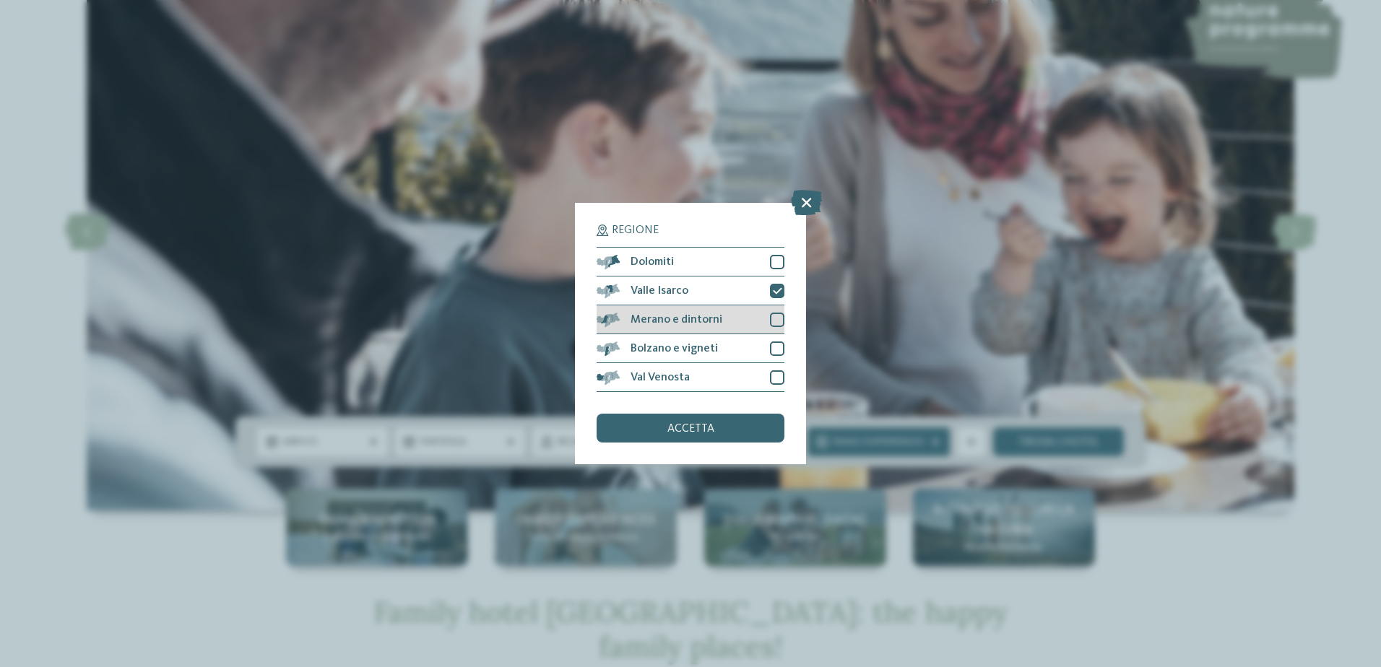
click at [685, 314] on span "Merano e dintorni" at bounding box center [676, 320] width 92 height 12
click at [668, 420] on div "accetta" at bounding box center [690, 428] width 188 height 29
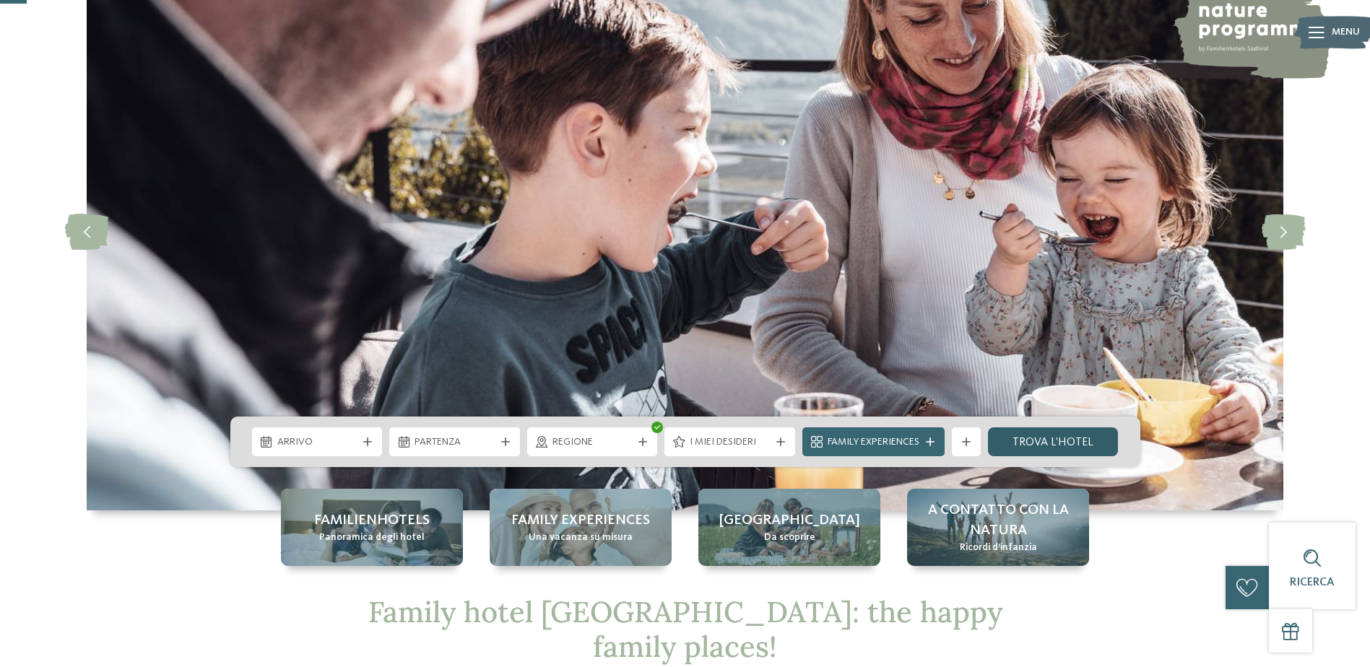
click at [1012, 444] on link "trova l’hotel" at bounding box center [1053, 441] width 131 height 29
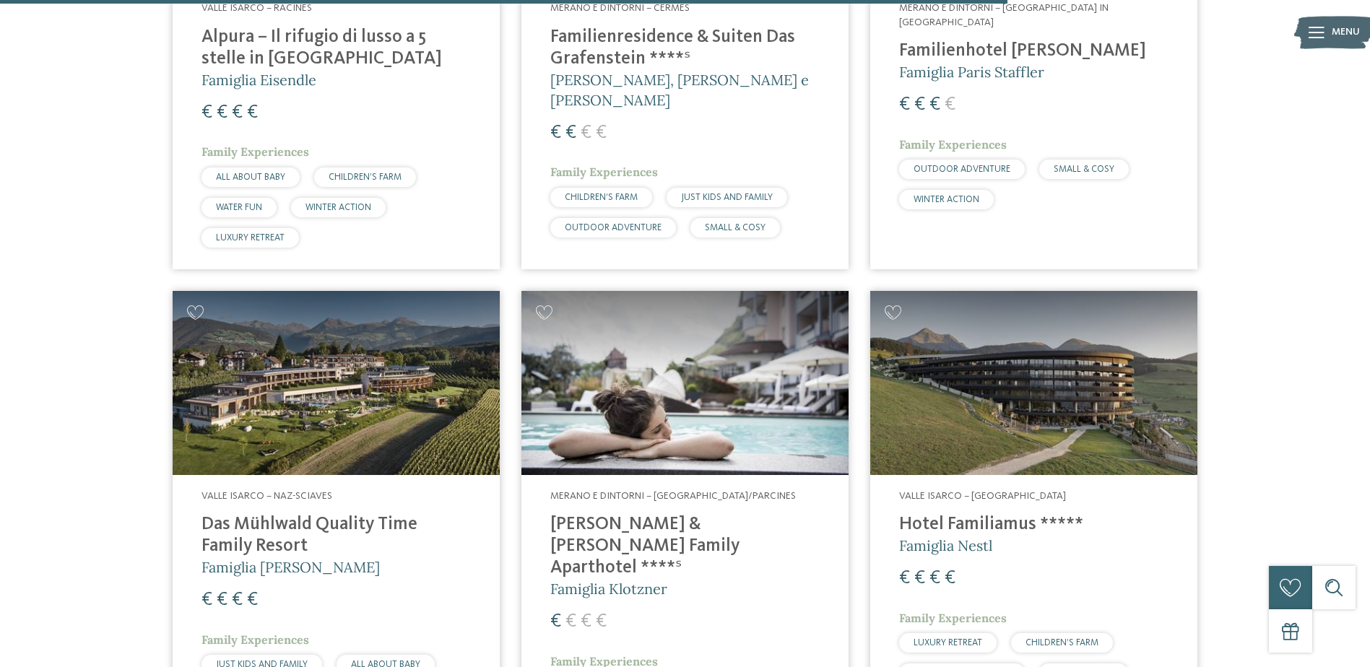
scroll to position [2279, 0]
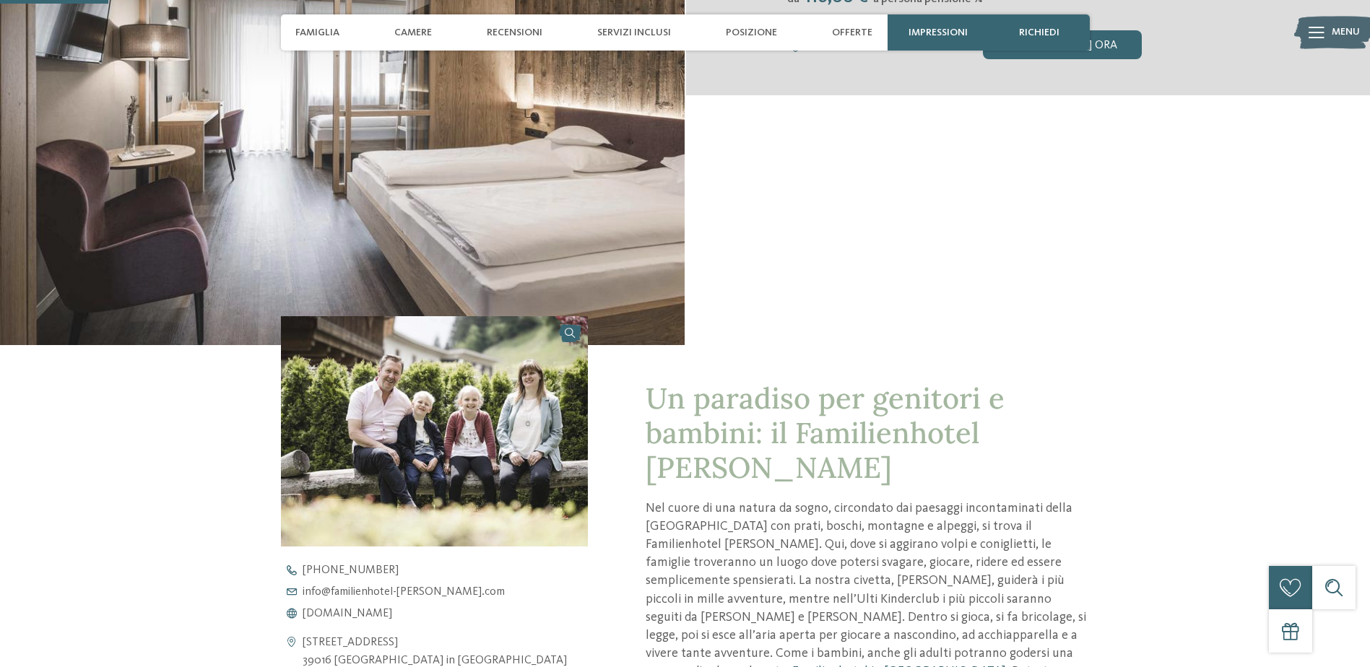
scroll to position [361, 0]
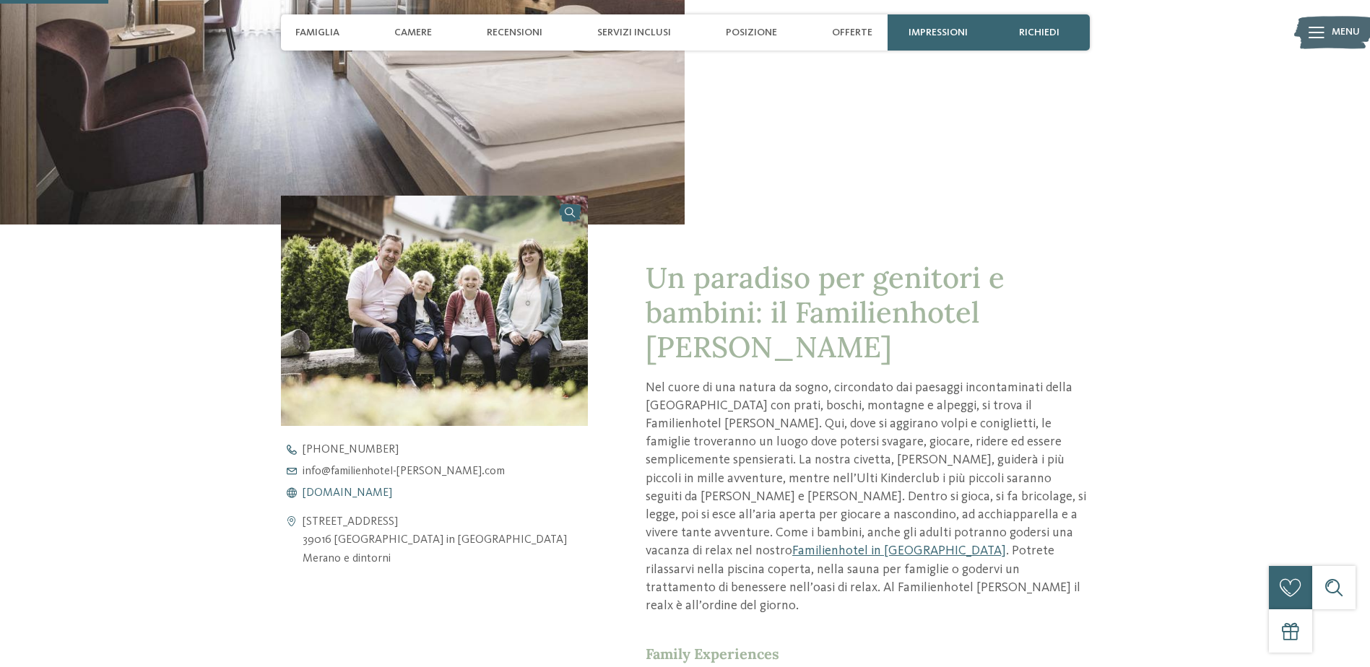
click at [392, 491] on span "[DOMAIN_NAME]" at bounding box center [348, 493] width 90 height 12
